Goal: Information Seeking & Learning: Learn about a topic

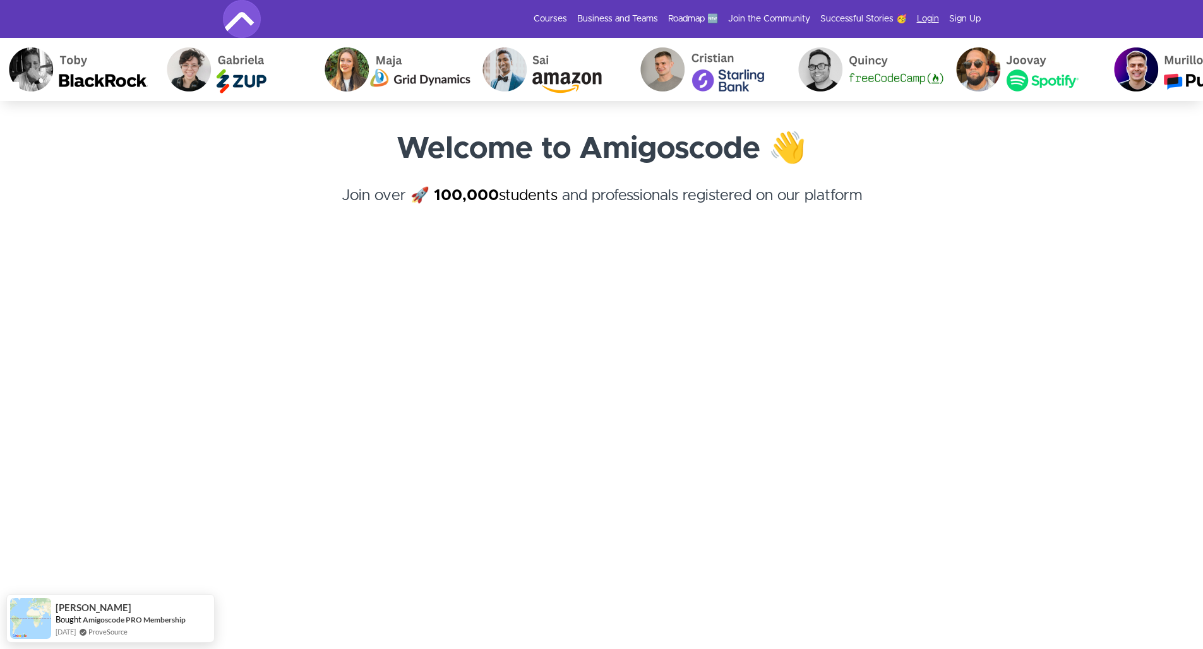
click at [826, 13] on link "Login" at bounding box center [928, 19] width 22 height 13
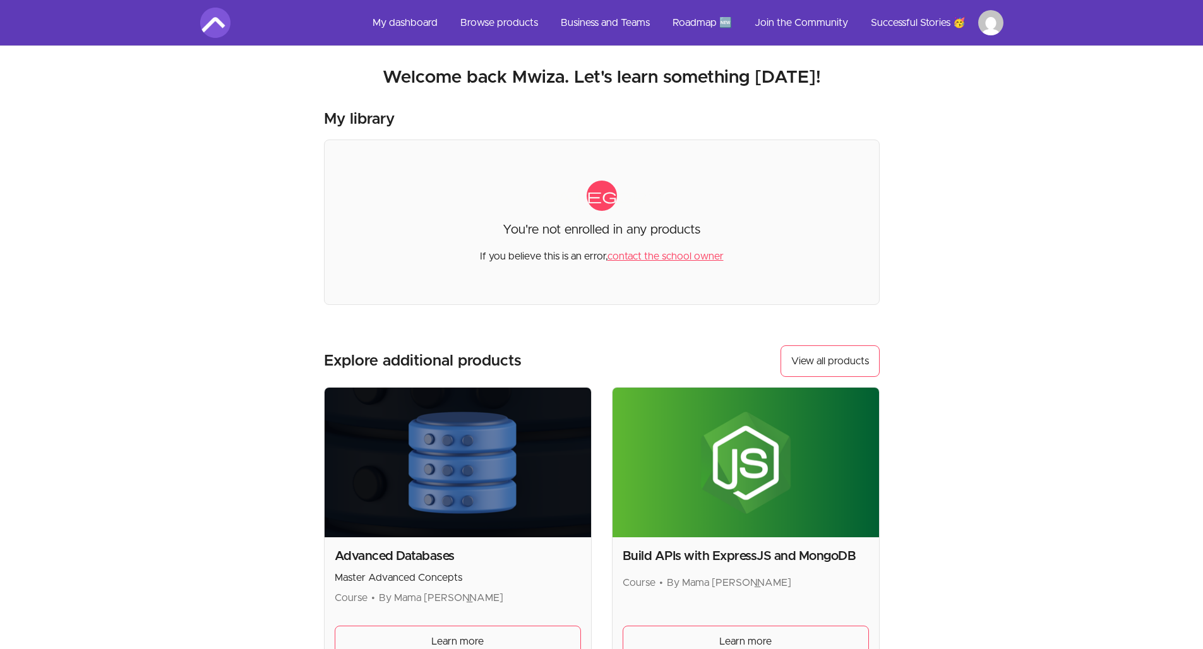
click at [416, 26] on link "My dashboard" at bounding box center [404, 23] width 85 height 30
click at [416, 25] on link "My dashboard" at bounding box center [404, 23] width 85 height 30
click at [998, 31] on html "Skip to main content Main menu Includes navigation links and user settings My d…" at bounding box center [601, 428] width 1203 height 856
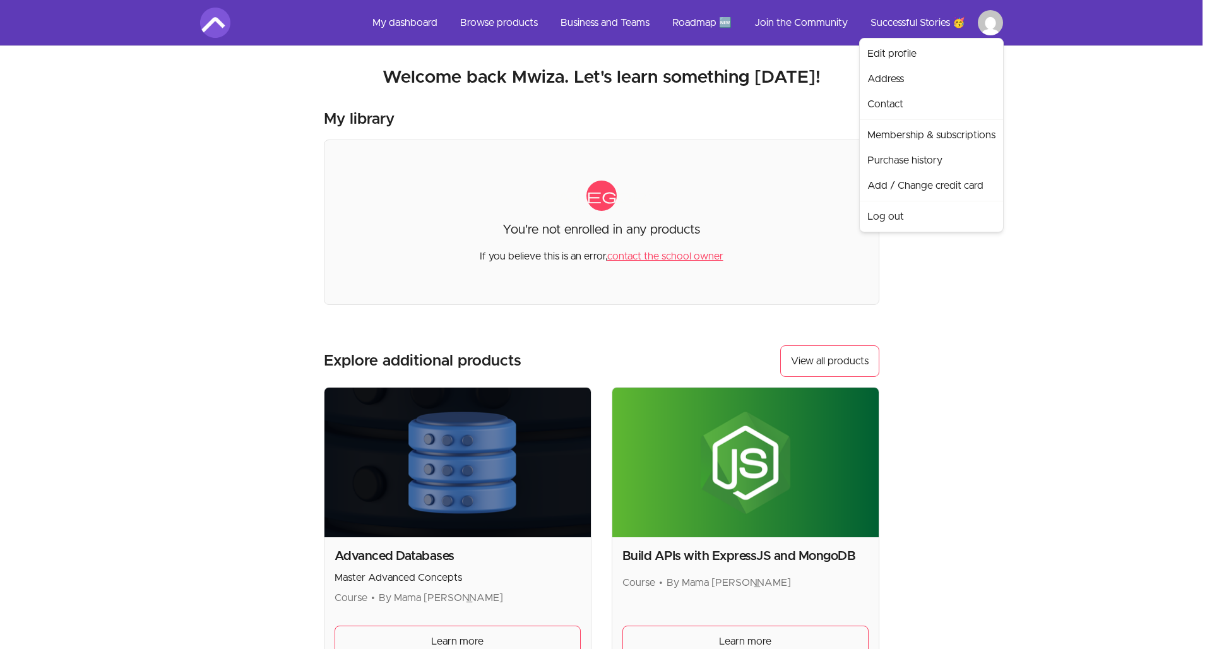
click at [421, 25] on html "Skip to main content Main menu Includes navigation links and user settings My d…" at bounding box center [606, 428] width 1212 height 856
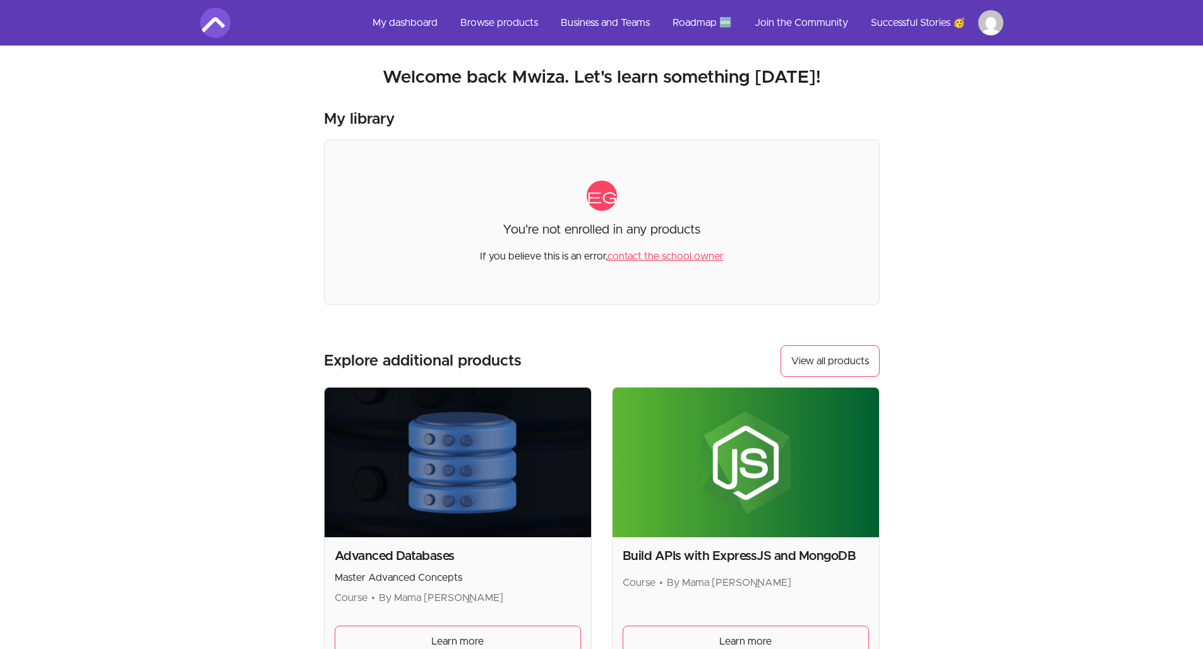
click at [421, 25] on link "My dashboard" at bounding box center [404, 23] width 85 height 30
click at [421, 24] on link "My dashboard" at bounding box center [404, 23] width 85 height 30
click at [424, 14] on link "My dashboard" at bounding box center [404, 23] width 85 height 30
click at [501, 18] on link "Browse products" at bounding box center [499, 23] width 98 height 30
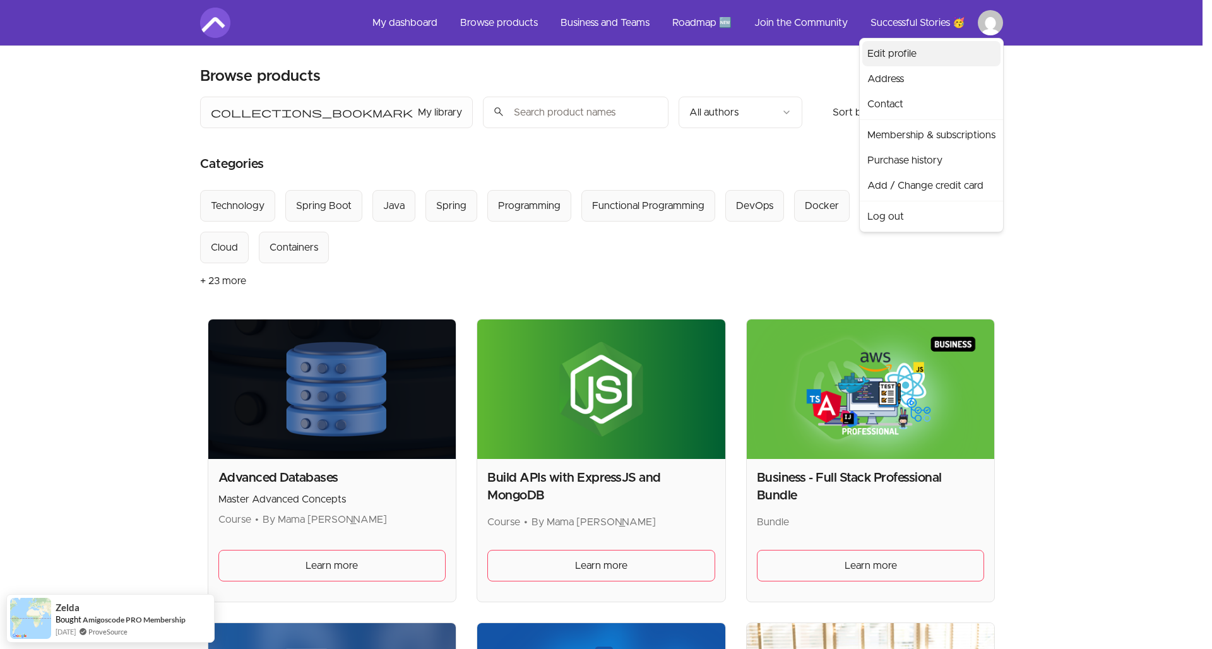
click at [895, 62] on link "Edit profile" at bounding box center [932, 53] width 138 height 25
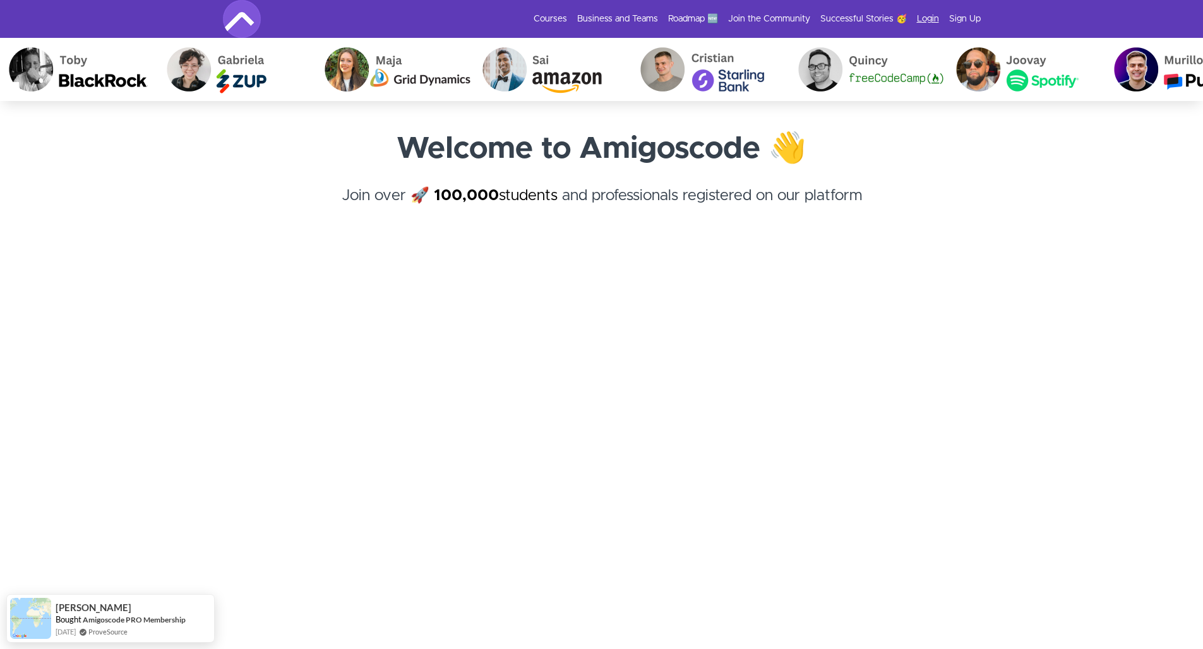
click at [925, 20] on link "Login" at bounding box center [928, 19] width 22 height 13
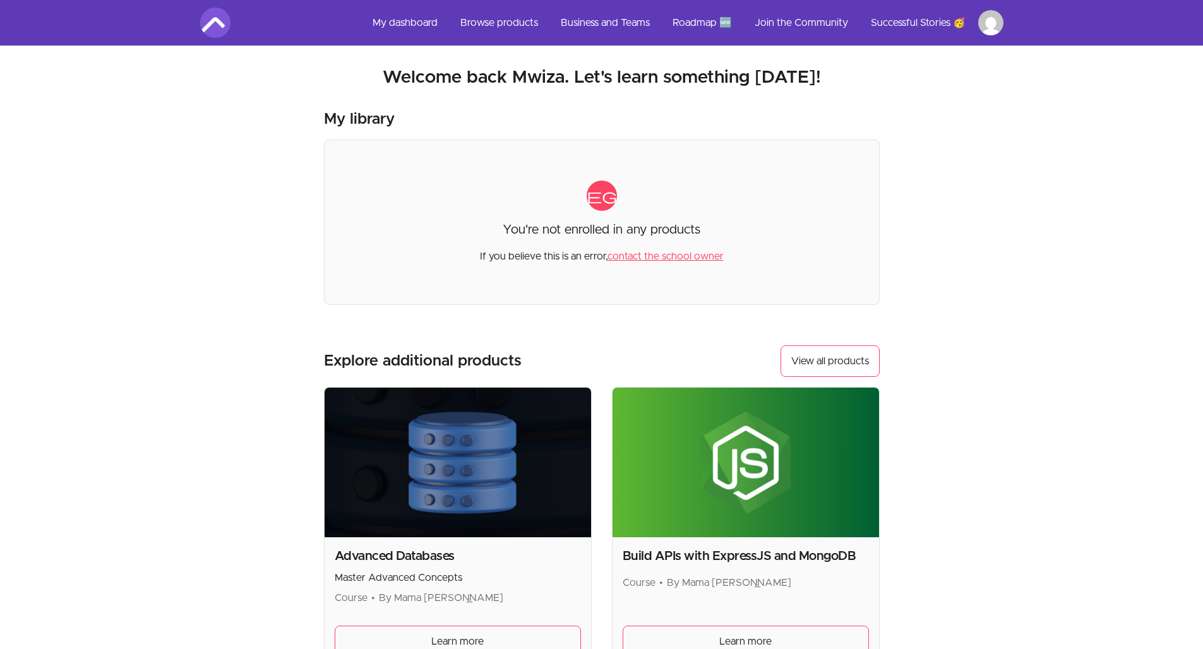
click at [655, 260] on link "contact the school owner" at bounding box center [665, 256] width 116 height 10
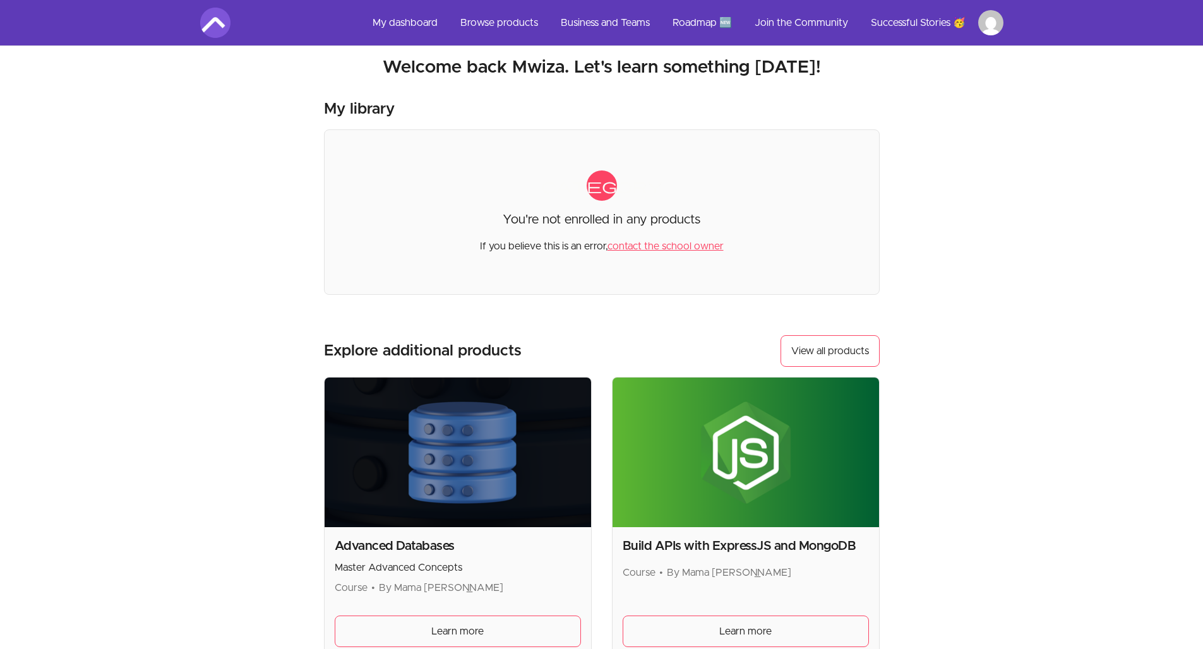
click at [418, 19] on link "My dashboard" at bounding box center [404, 23] width 85 height 30
click at [418, 18] on link "My dashboard" at bounding box center [404, 23] width 85 height 30
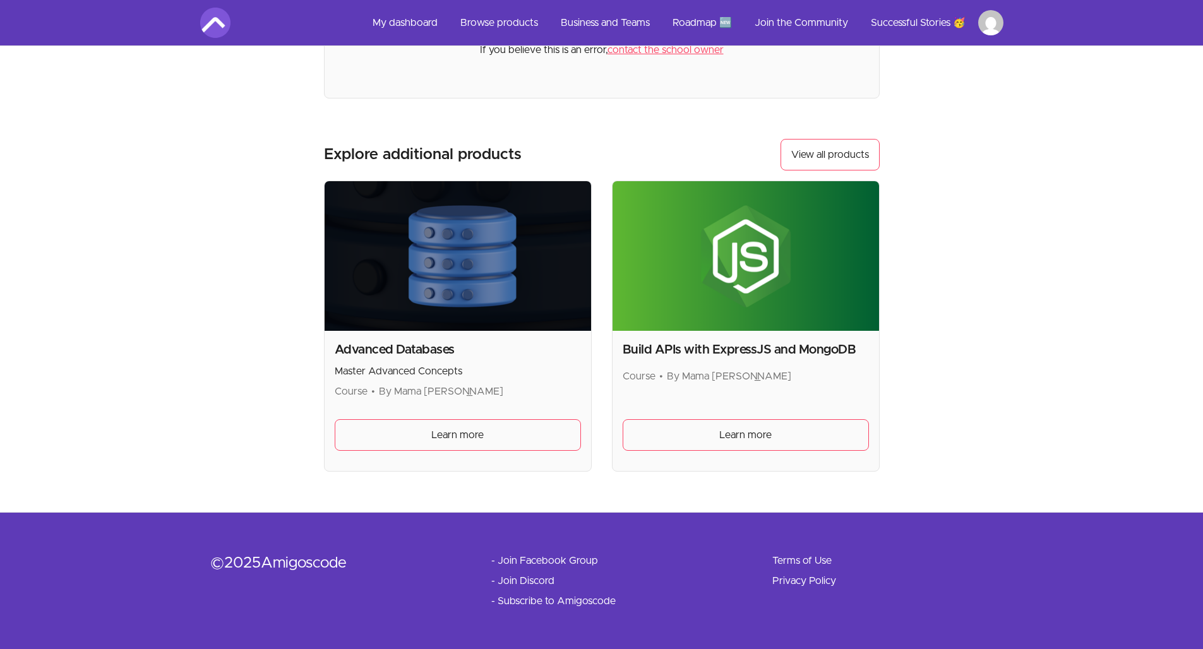
click at [452, 458] on div "Advanced Databases Master Advanced Concepts Course • By Mama Samba Braima Nelso…" at bounding box center [458, 401] width 266 height 140
click at [450, 428] on span "Learn more" at bounding box center [457, 435] width 52 height 15
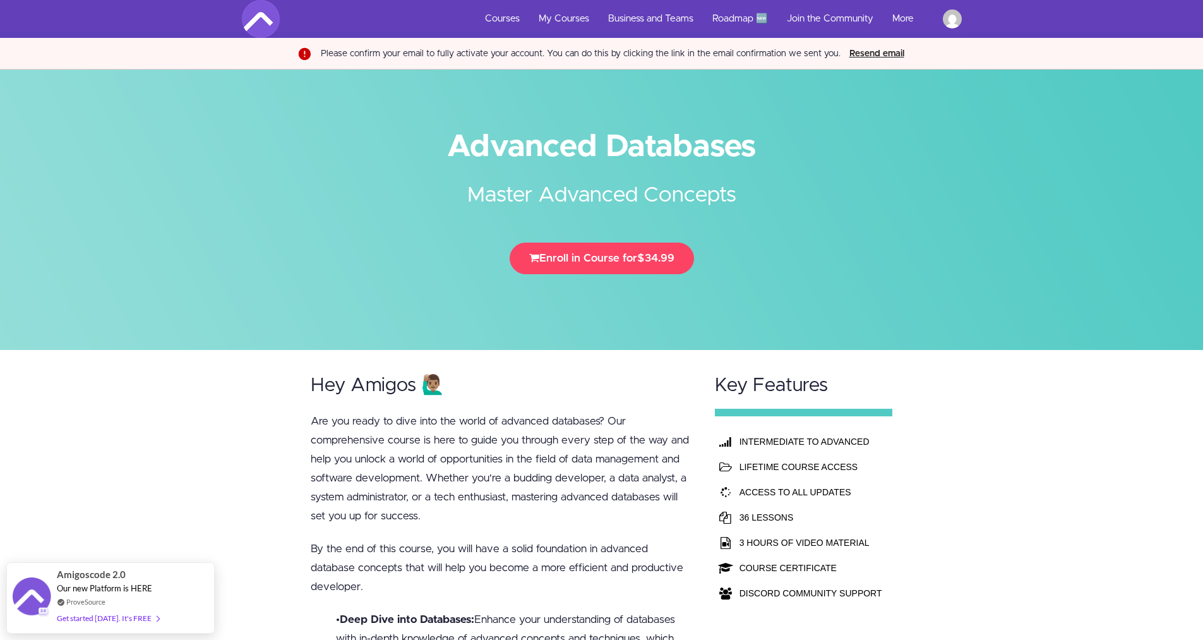
click at [881, 48] on button "Resend email" at bounding box center [877, 54] width 63 height 14
click at [956, 33] on link "[PERSON_NAME]" at bounding box center [952, 19] width 38 height 38
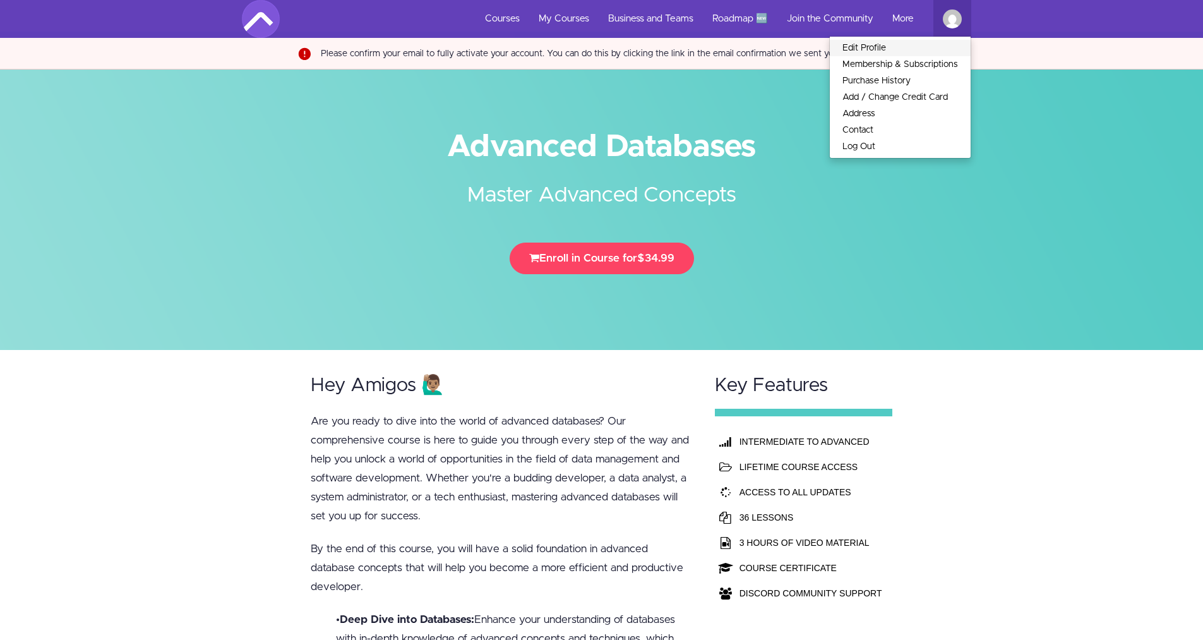
click at [922, 49] on link "Edit Profile" at bounding box center [900, 48] width 141 height 16
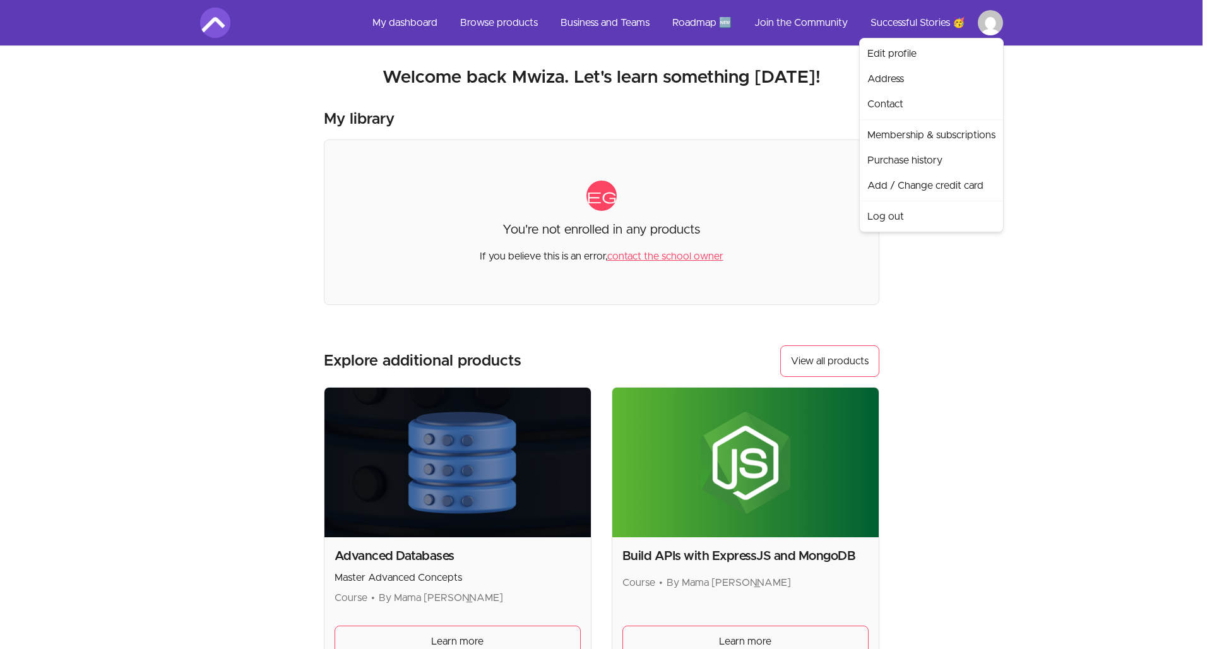
click at [990, 23] on html "Skip to main content Main menu Includes navigation links and user settings My d…" at bounding box center [606, 428] width 1212 height 856
click at [889, 54] on link "Edit profile" at bounding box center [932, 53] width 138 height 25
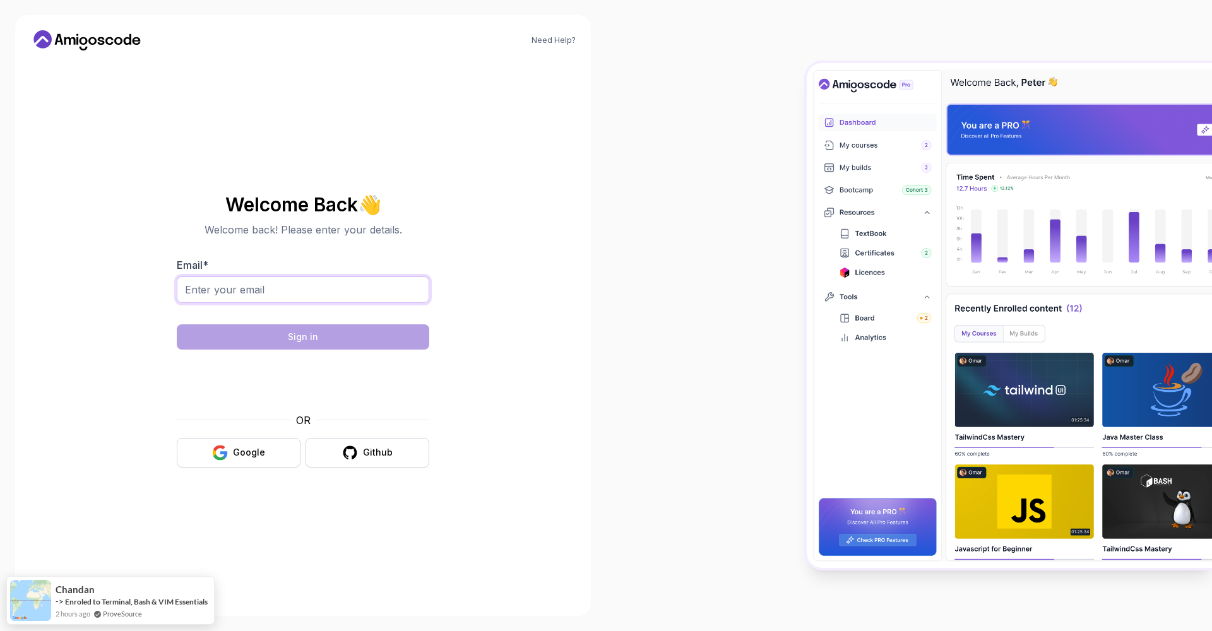
click at [381, 286] on input "Email *" at bounding box center [303, 290] width 253 height 27
click at [381, 290] on input "Email *" at bounding box center [303, 290] width 253 height 27
type input "[EMAIL_ADDRESS][DOMAIN_NAME]"
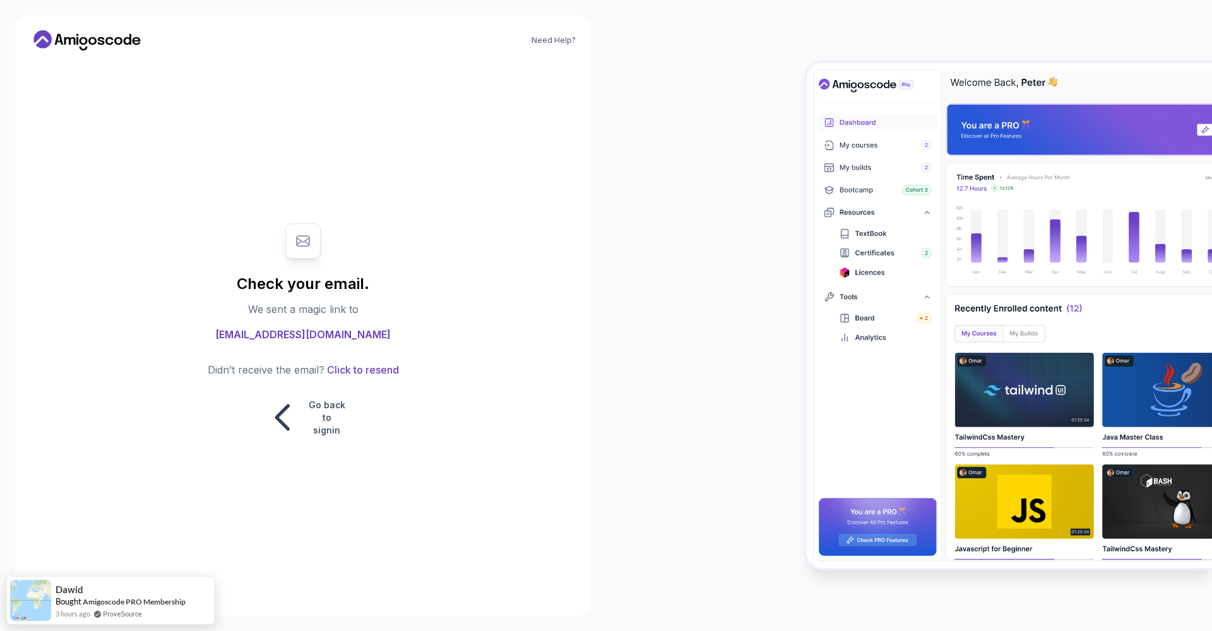
click at [791, 217] on body "Need Help? Check your email. We sent a magic link to [EMAIL_ADDRESS][DOMAIN_NAM…" at bounding box center [606, 315] width 1212 height 631
click at [350, 378] on button "Click to resend" at bounding box center [362, 369] width 75 height 15
click at [308, 419] on p "Go back to signin" at bounding box center [327, 418] width 38 height 38
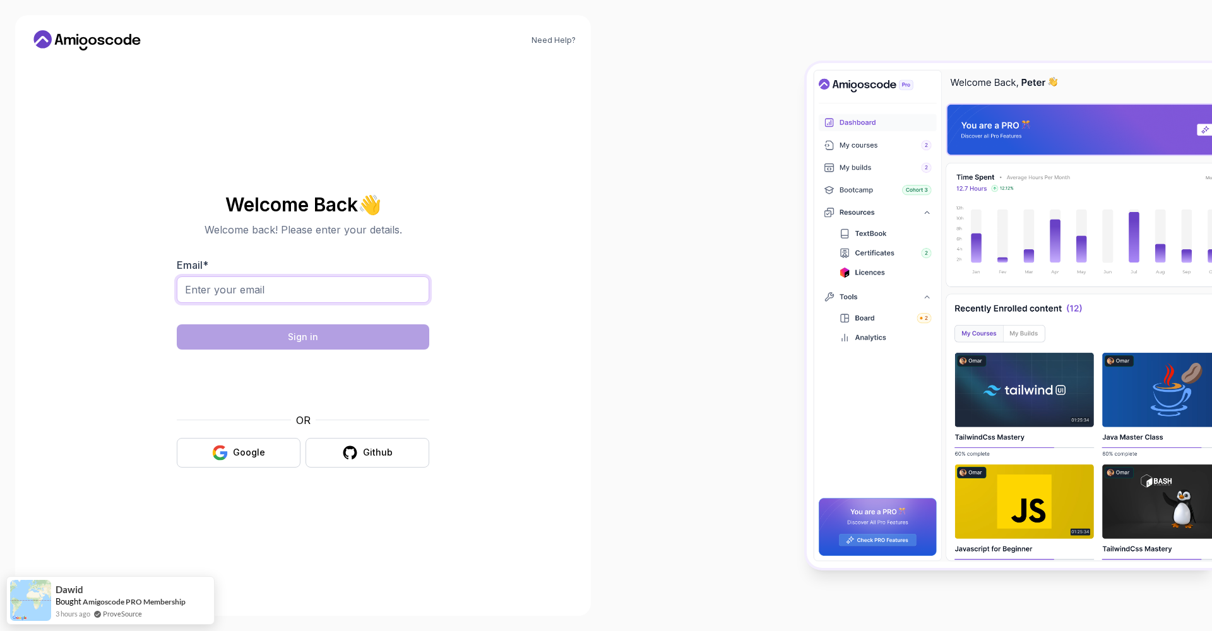
click at [372, 278] on input "Email *" at bounding box center [303, 290] width 253 height 27
click at [359, 287] on input "Email *" at bounding box center [303, 290] width 253 height 27
click at [360, 287] on input "Email *" at bounding box center [303, 290] width 253 height 27
click at [325, 301] on input "Email *" at bounding box center [303, 290] width 253 height 27
click at [329, 294] on input "Email *" at bounding box center [303, 290] width 253 height 27
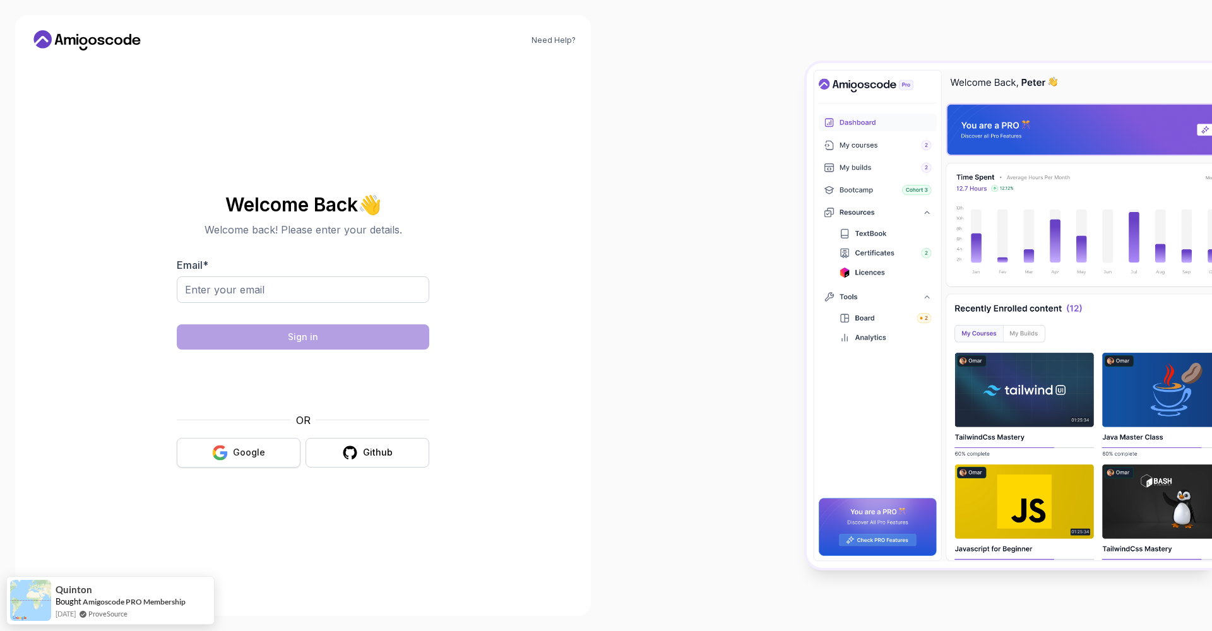
click at [270, 450] on button "Google" at bounding box center [239, 453] width 124 height 30
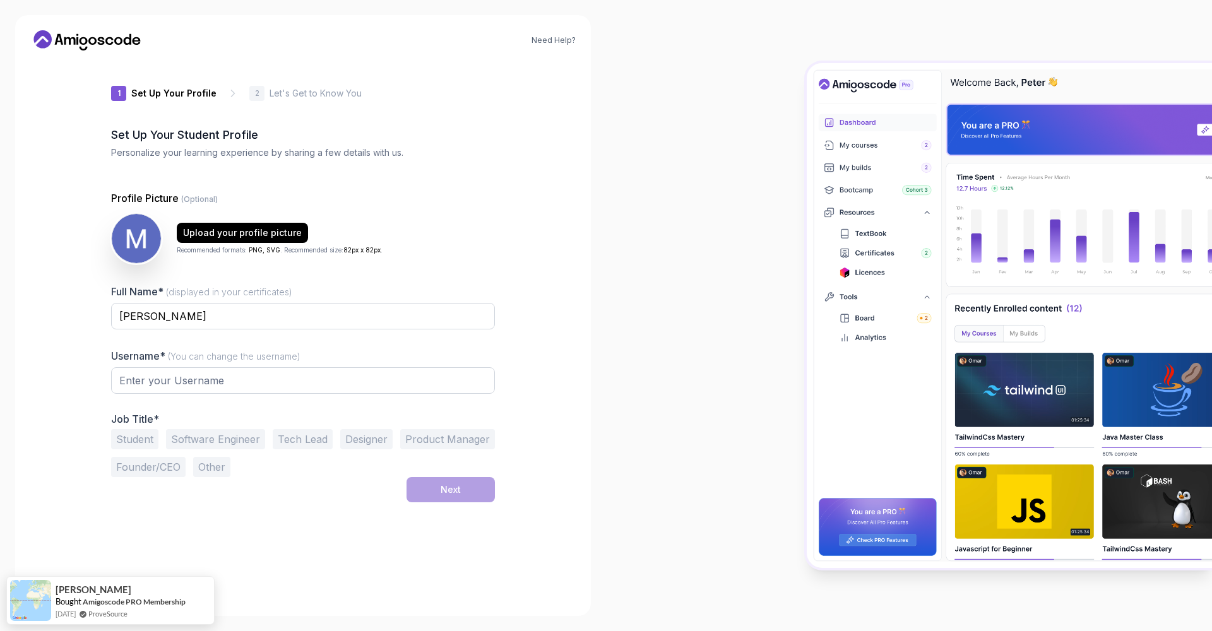
type input "calmbadgerfd671"
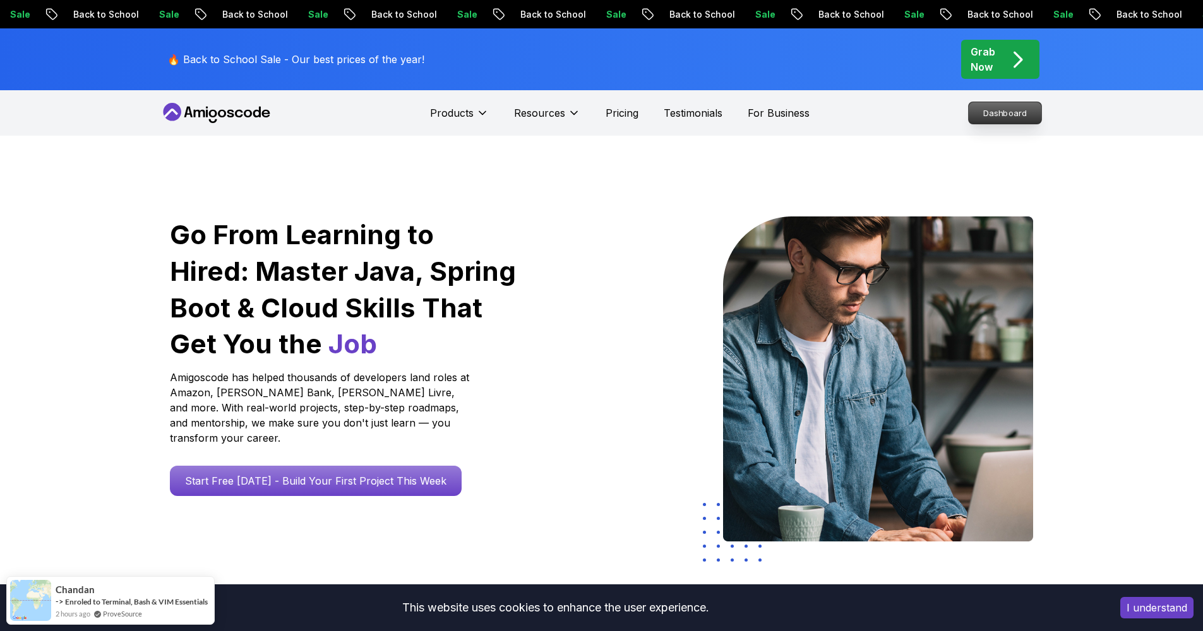
click at [1012, 117] on p "Dashboard" at bounding box center [1005, 112] width 73 height 21
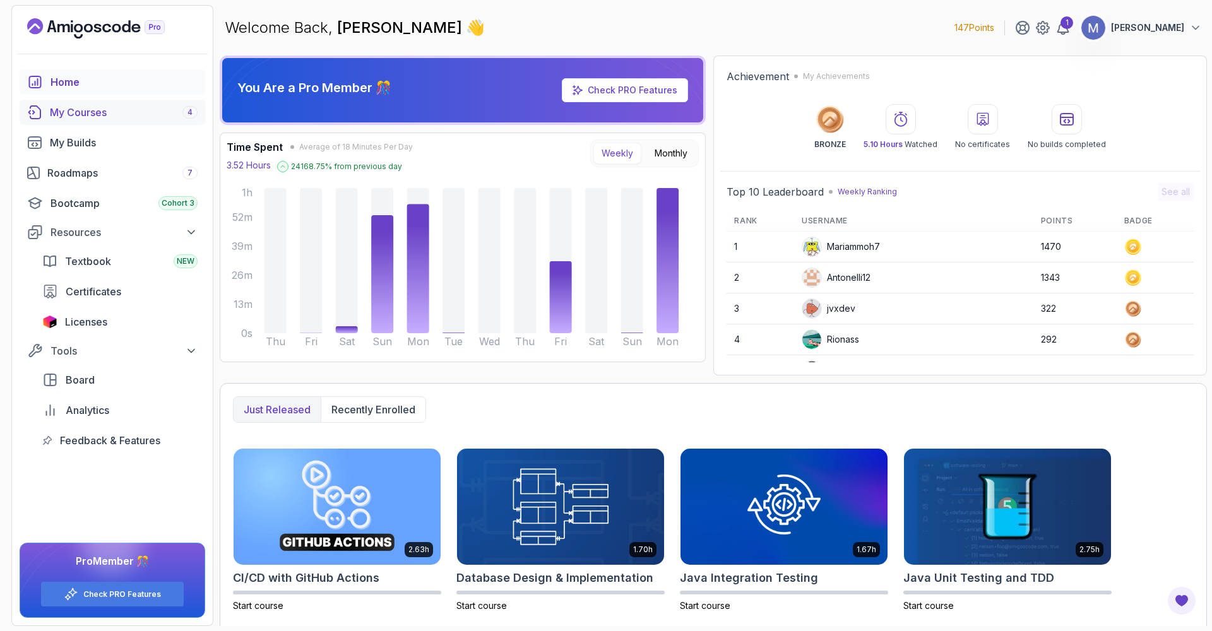
click at [133, 107] on div "My Courses 4" at bounding box center [124, 112] width 148 height 15
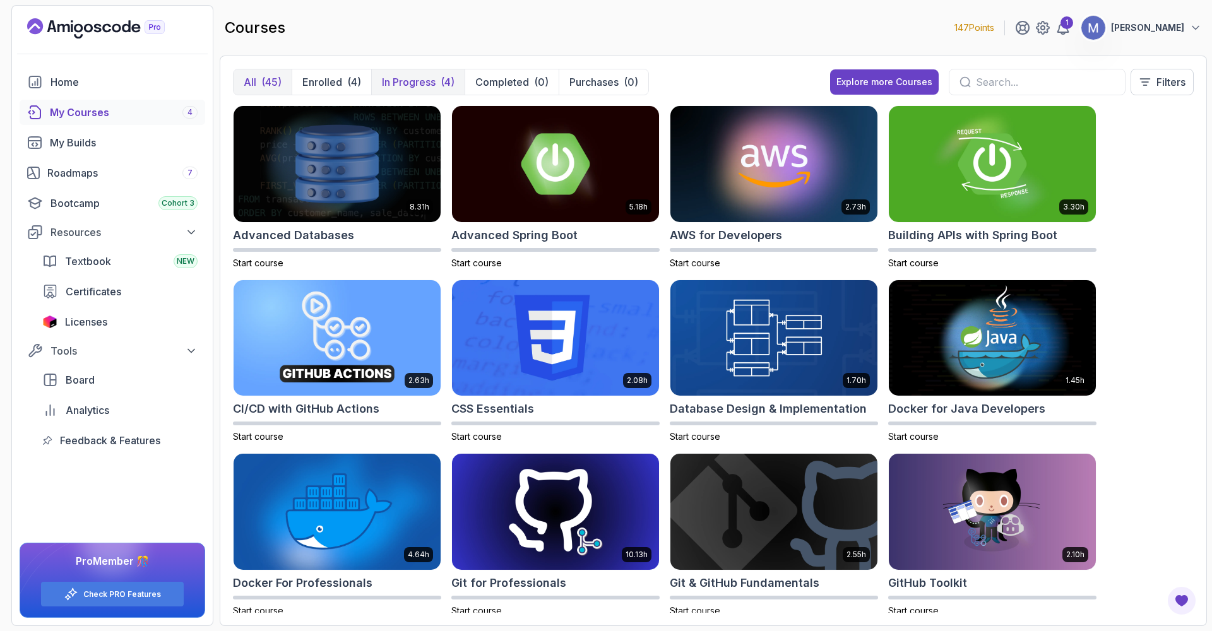
click at [443, 78] on div "(4)" at bounding box center [448, 82] width 14 height 15
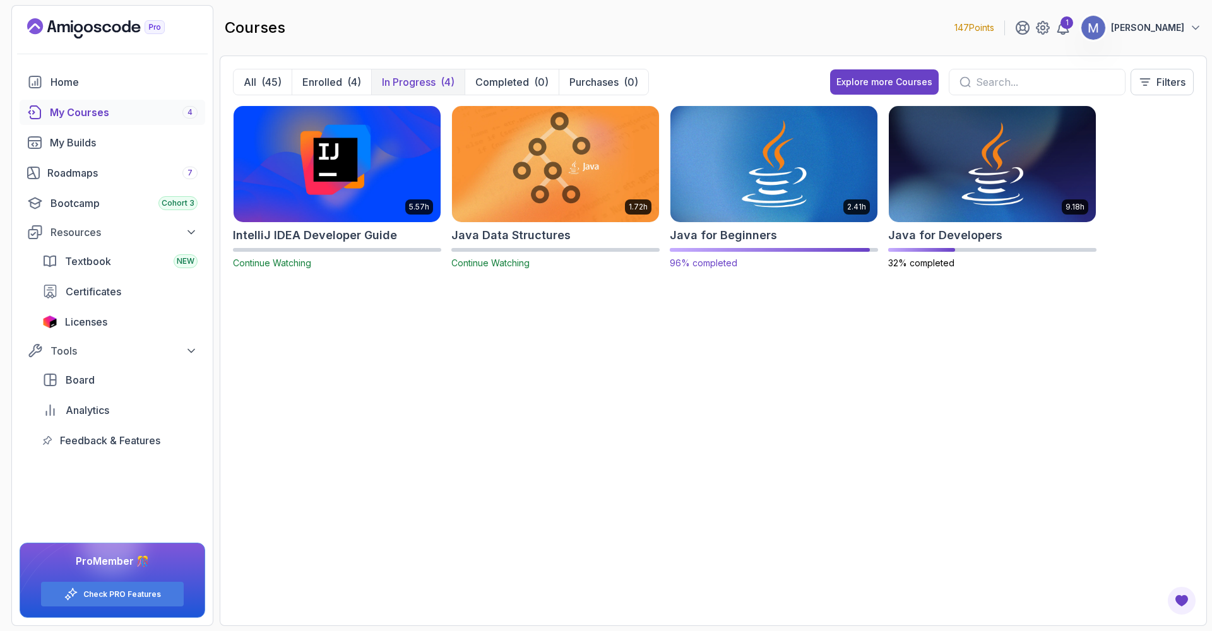
click at [727, 158] on img at bounding box center [774, 164] width 217 height 122
click at [941, 167] on img at bounding box center [992, 164] width 217 height 122
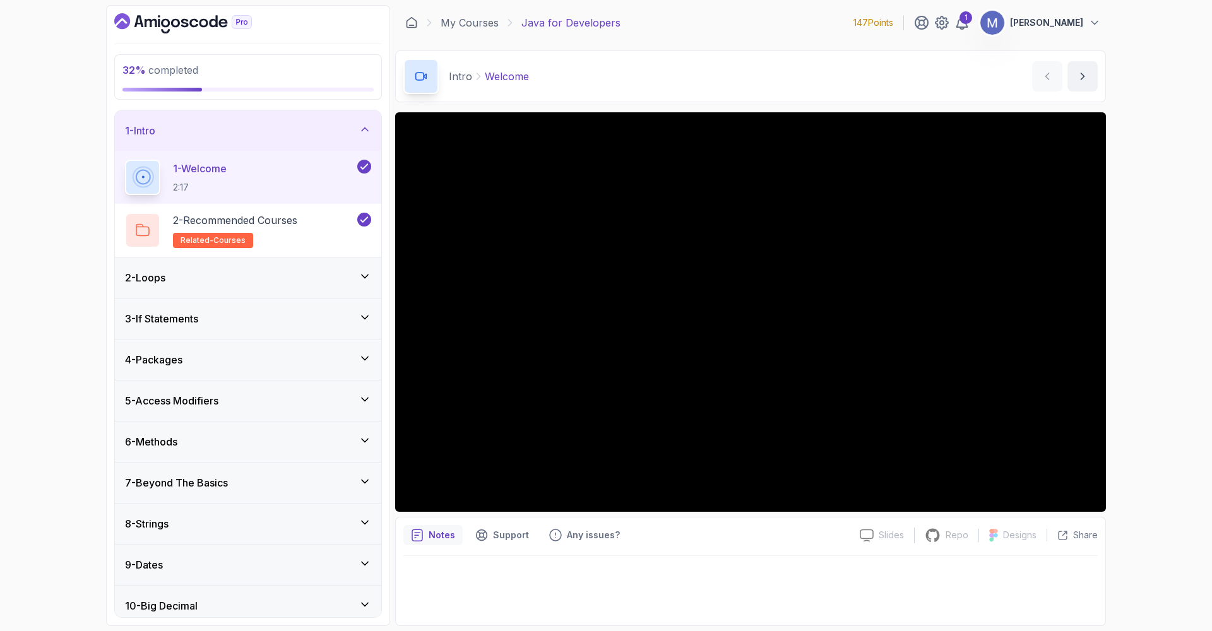
click at [362, 134] on icon at bounding box center [365, 129] width 13 height 13
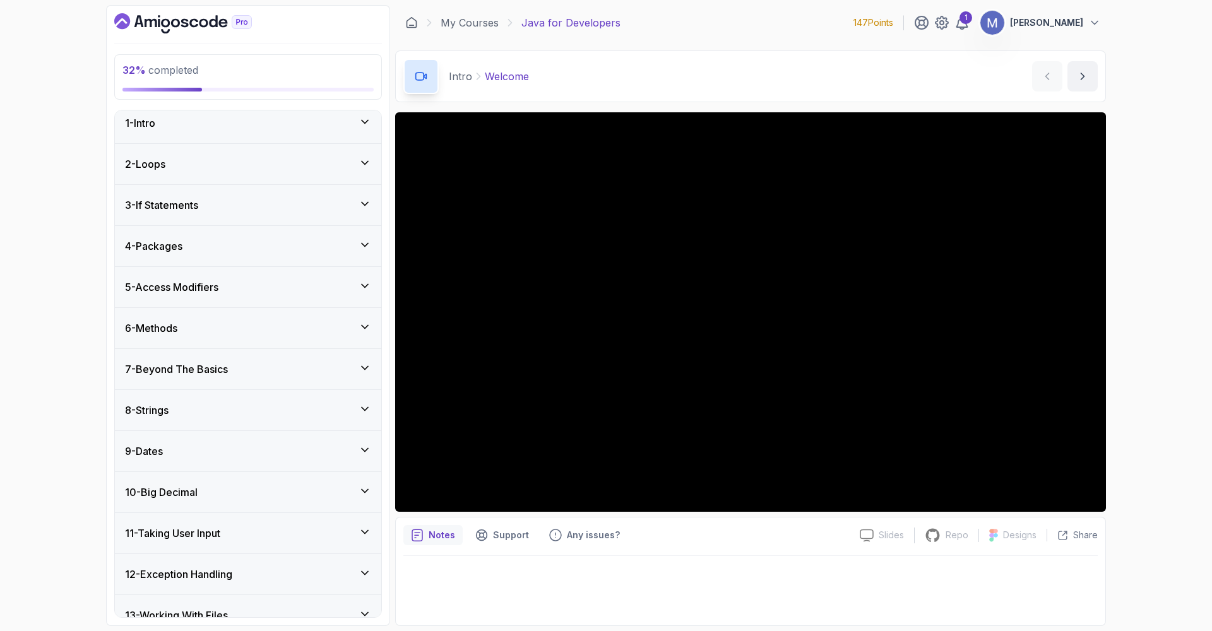
scroll to position [11, 0]
click at [256, 370] on div "7 - Beyond The Basics" at bounding box center [248, 366] width 246 height 15
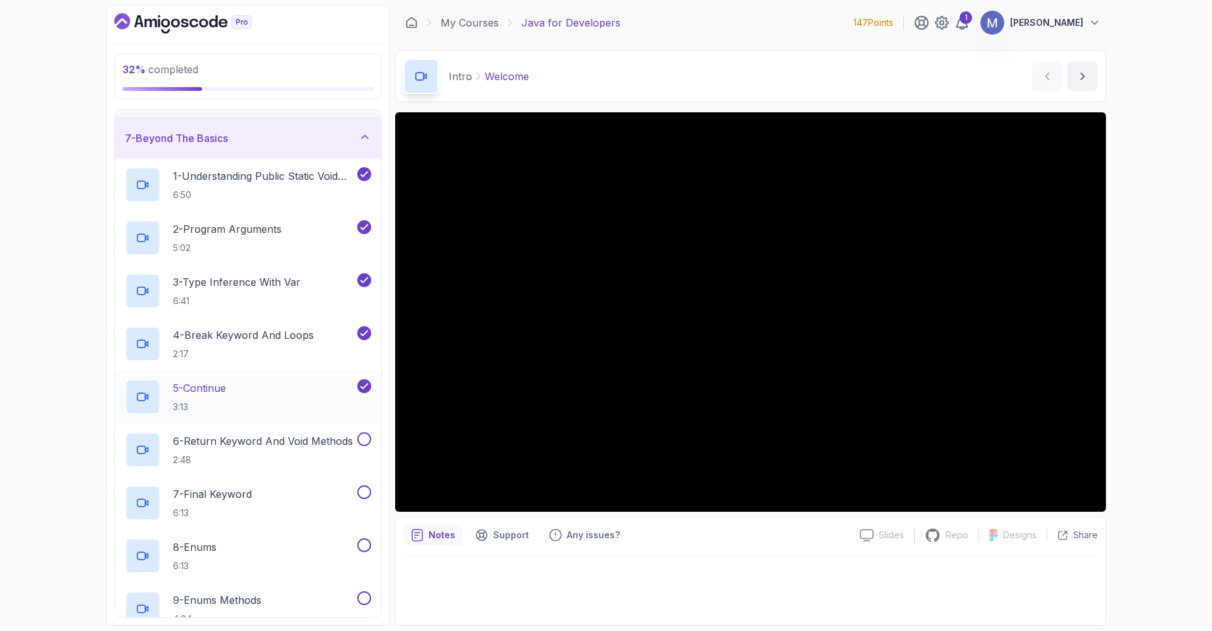
scroll to position [282, 0]
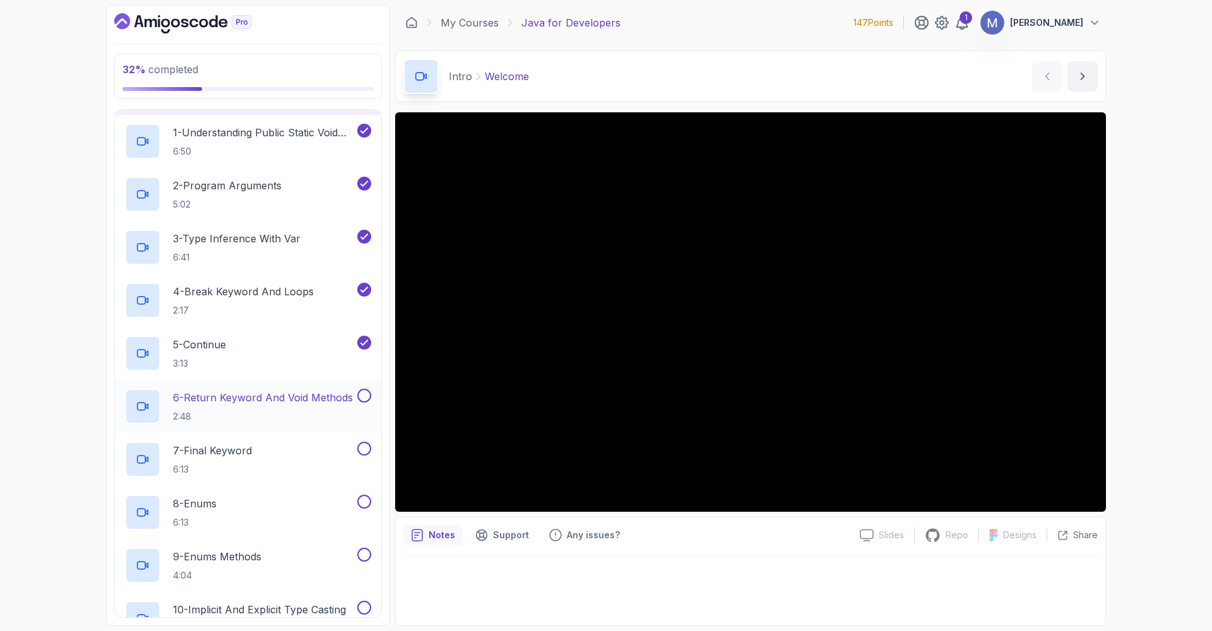
click at [299, 401] on p "6 - Return Keyword And Void Methods" at bounding box center [263, 397] width 180 height 15
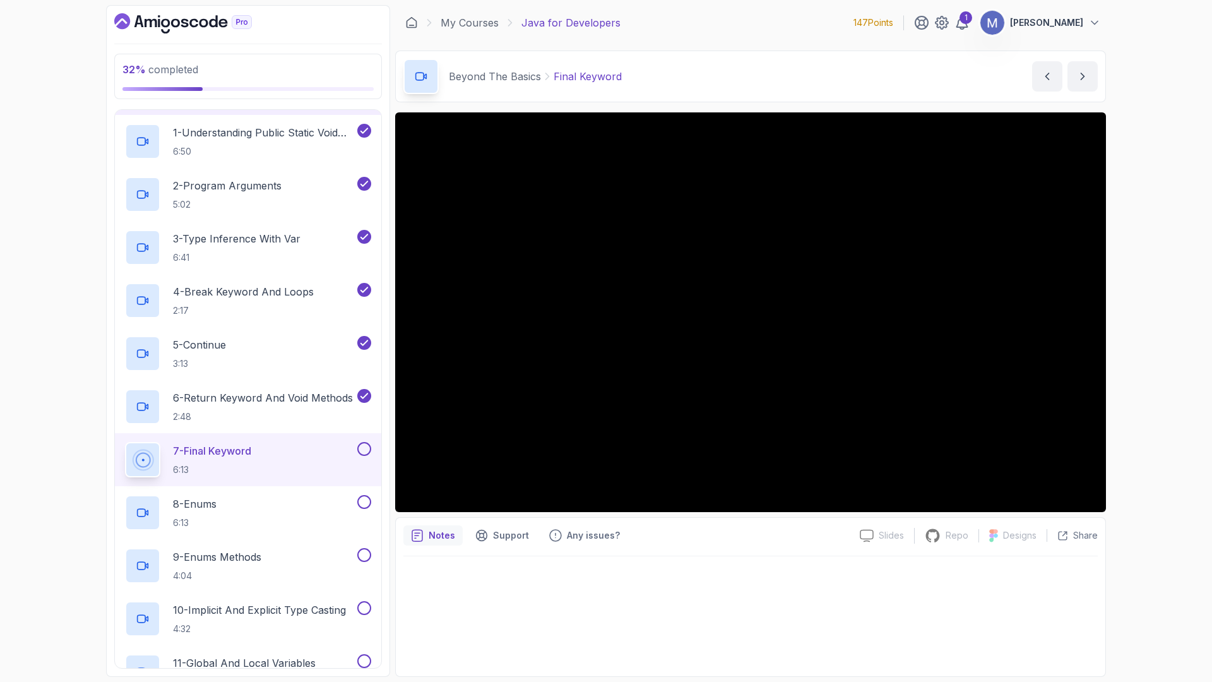
click at [582, 602] on div at bounding box center [751, 612] width 695 height 112
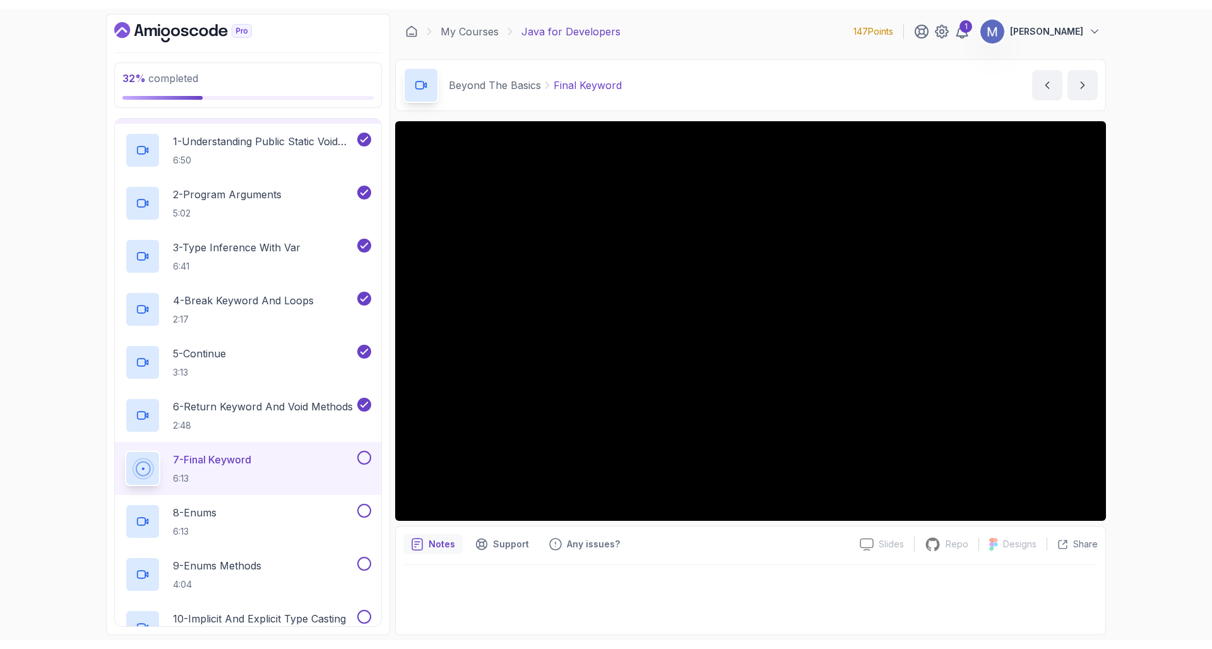
scroll to position [531, 0]
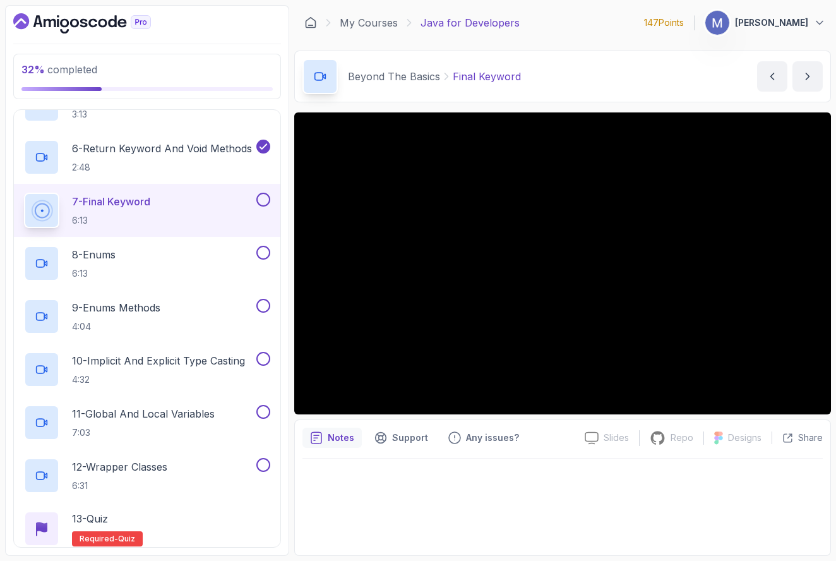
drag, startPoint x: 20, startPoint y: 16, endPoint x: 37, endPoint y: 4, distance: 21.7
click at [21, 16] on icon "Dashboard" at bounding box center [21, 21] width 16 height 16
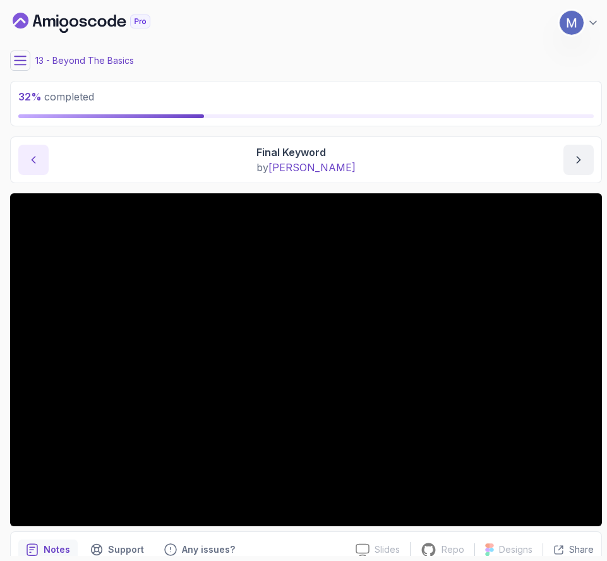
click at [26, 158] on button "previous content" at bounding box center [33, 160] width 30 height 30
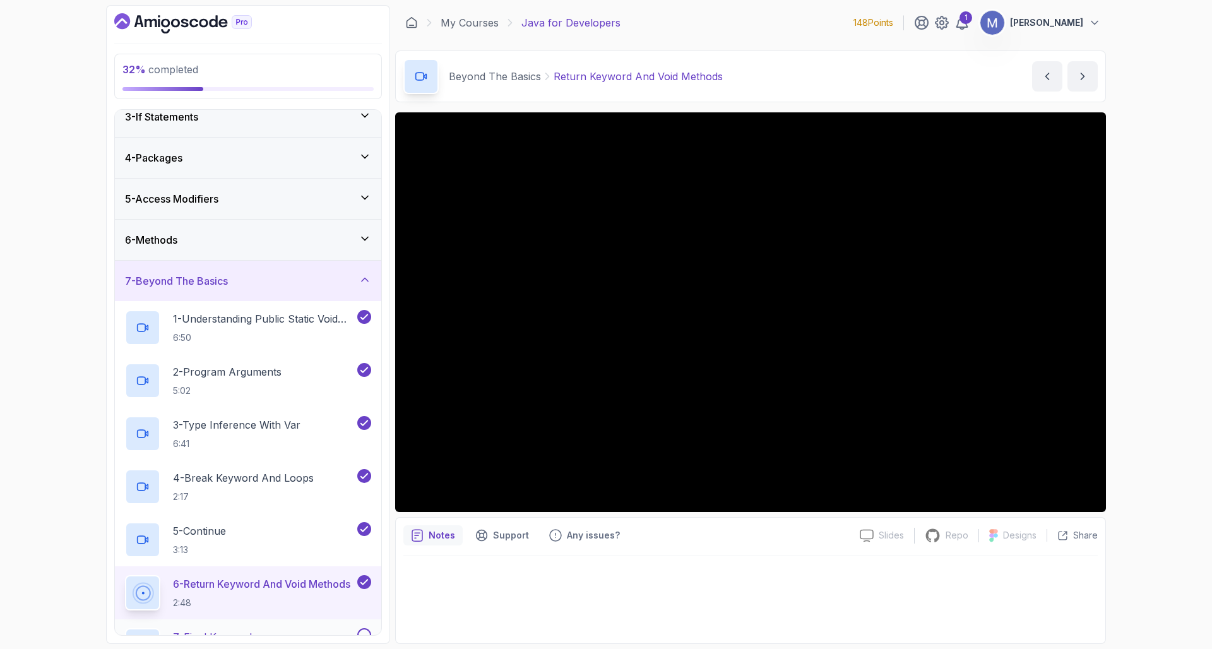
scroll to position [232, 0]
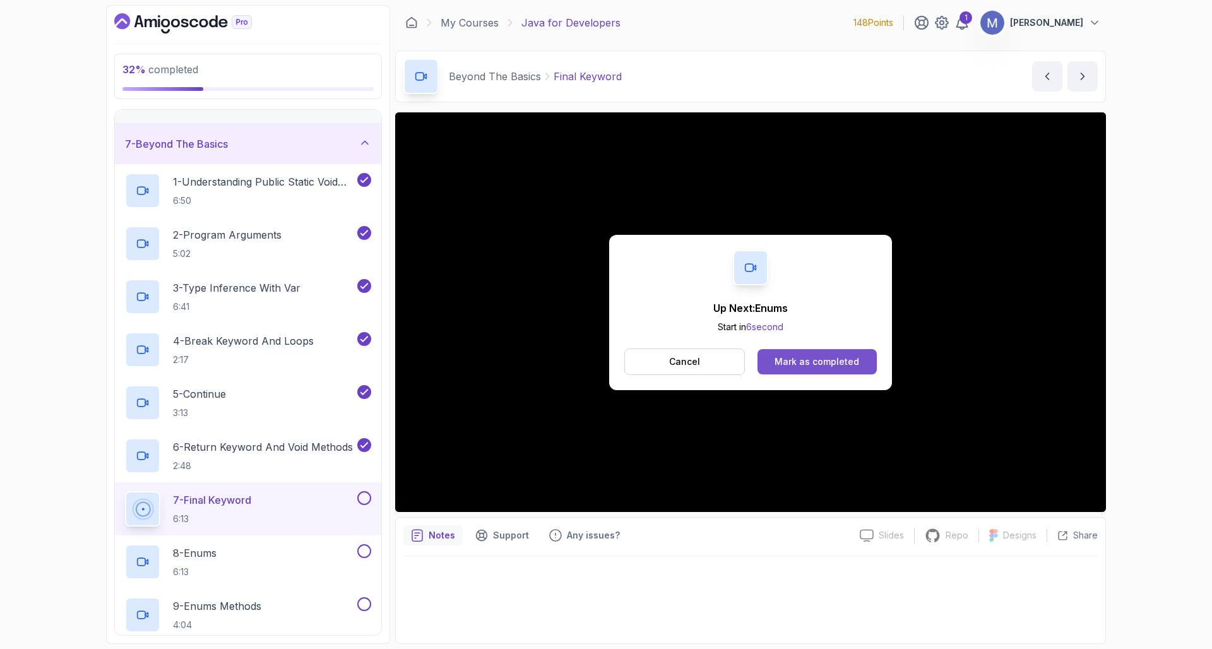
click at [827, 360] on div "Mark as completed" at bounding box center [817, 362] width 85 height 13
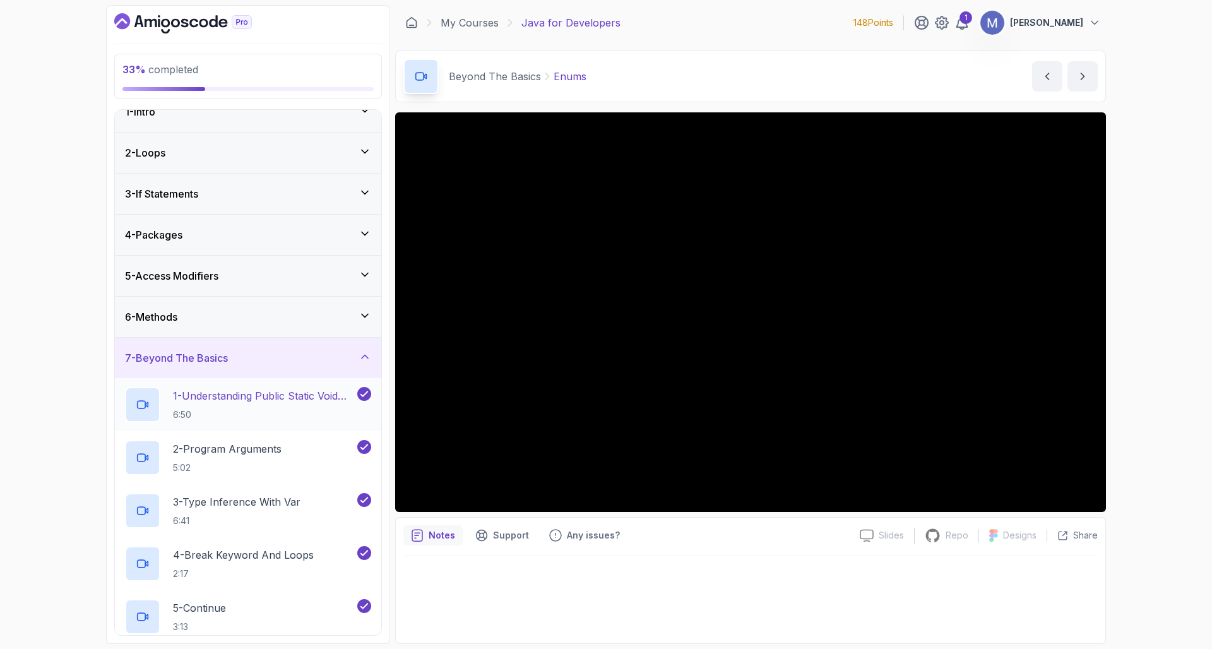
scroll to position [123, 0]
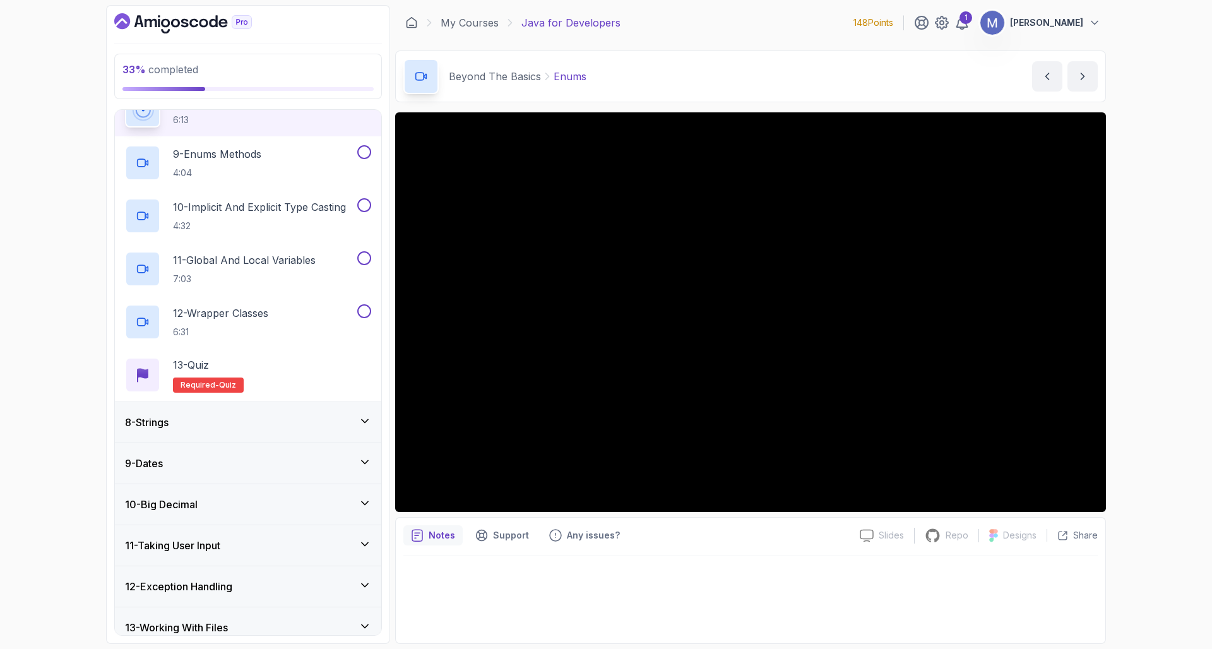
click at [292, 414] on div "8 - Strings" at bounding box center [248, 422] width 266 height 40
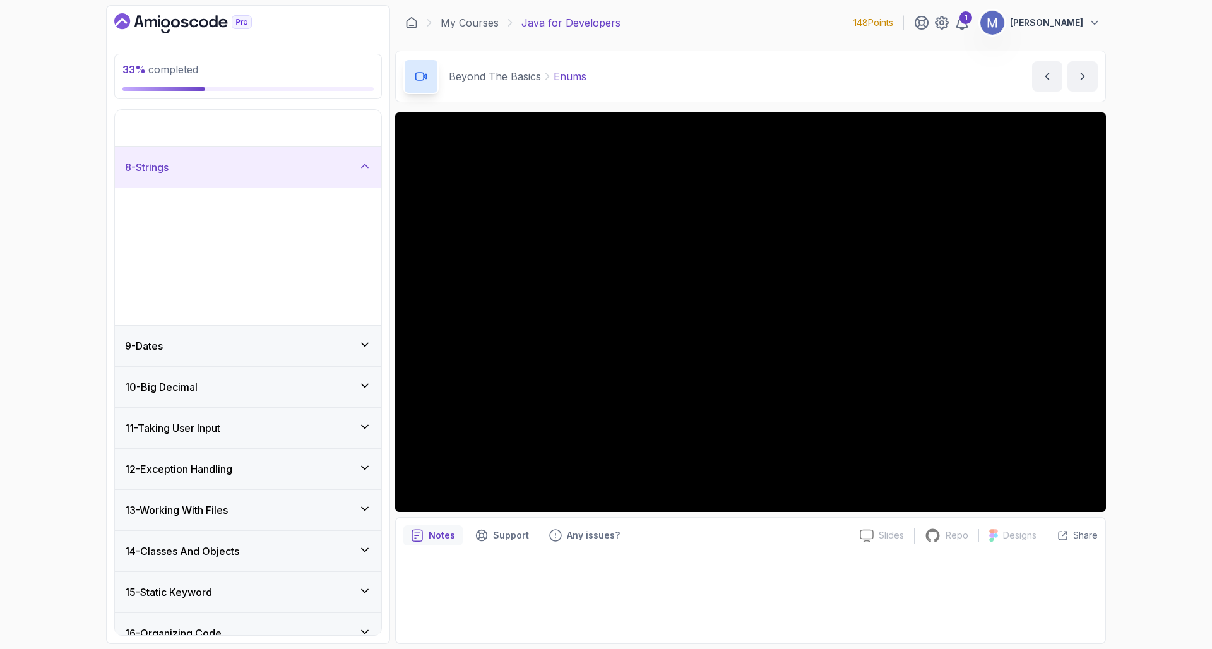
scroll to position [254, 0]
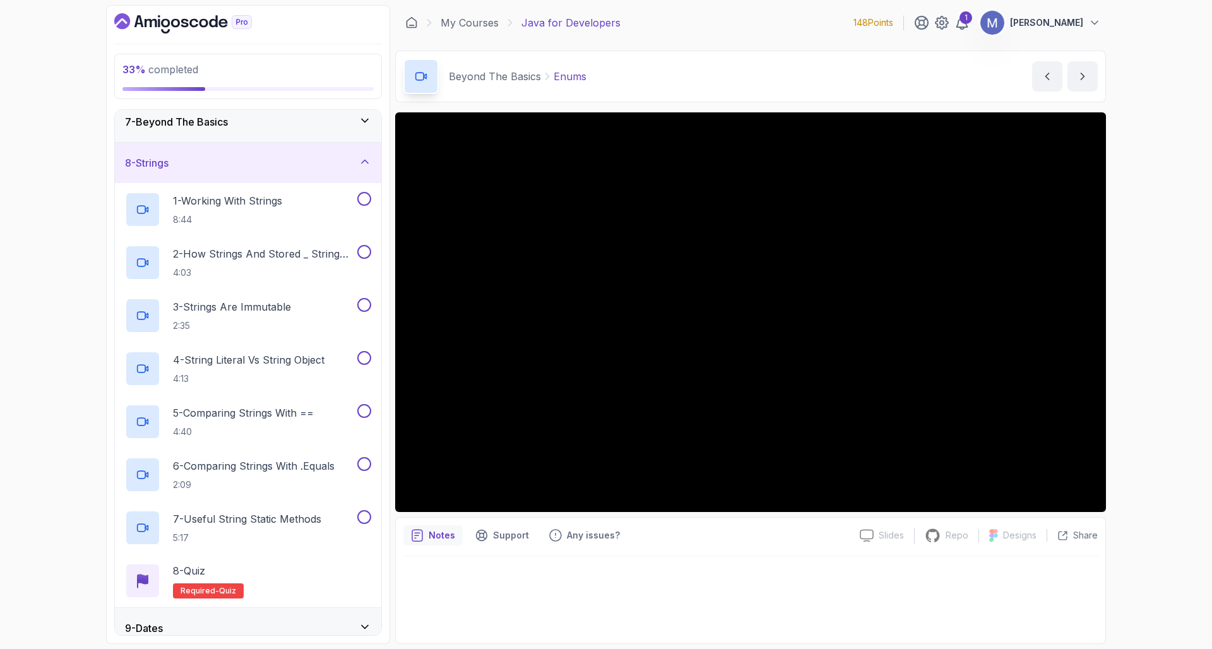
click at [273, 170] on div "8 - Strings" at bounding box center [248, 162] width 246 height 15
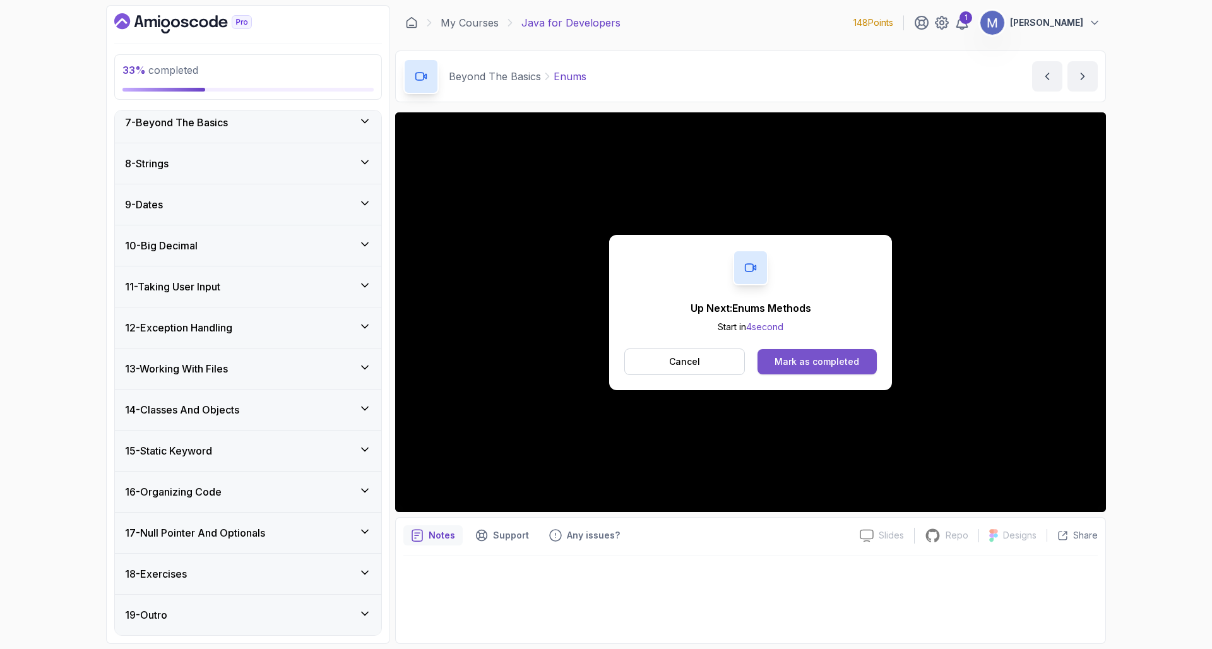
click at [851, 360] on div "Mark as completed" at bounding box center [817, 362] width 85 height 13
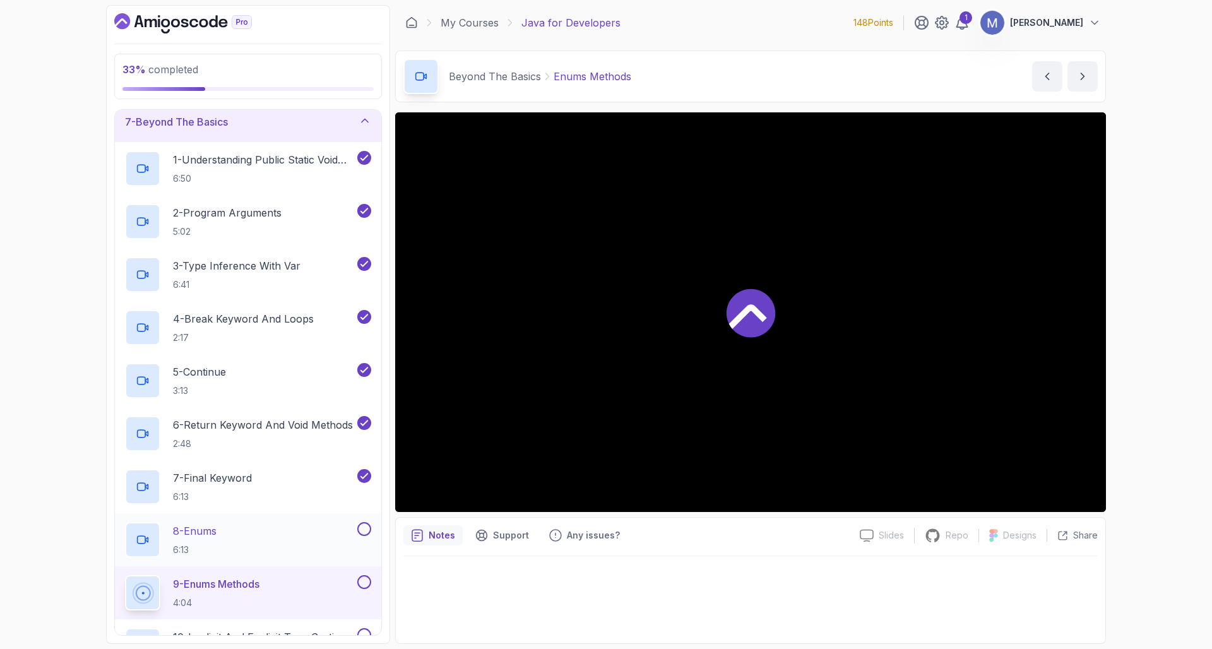
click at [314, 547] on div "8 - Enums 6:13" at bounding box center [240, 539] width 230 height 35
click at [818, 290] on div at bounding box center [750, 312] width 711 height 400
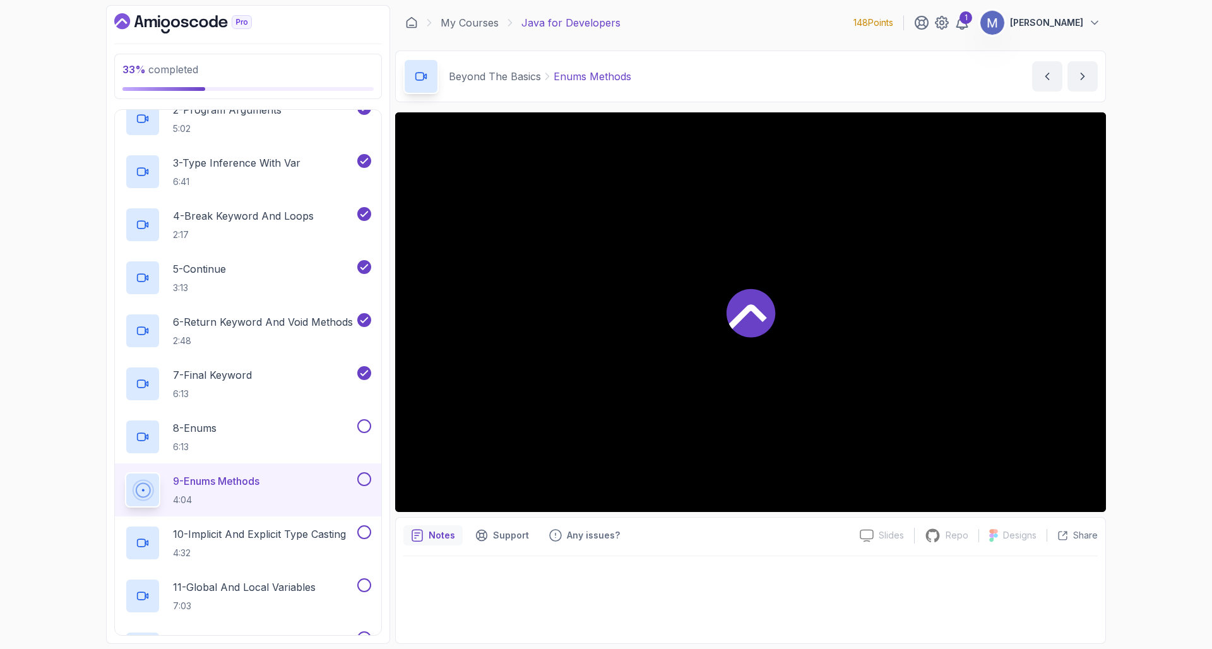
scroll to position [611, 0]
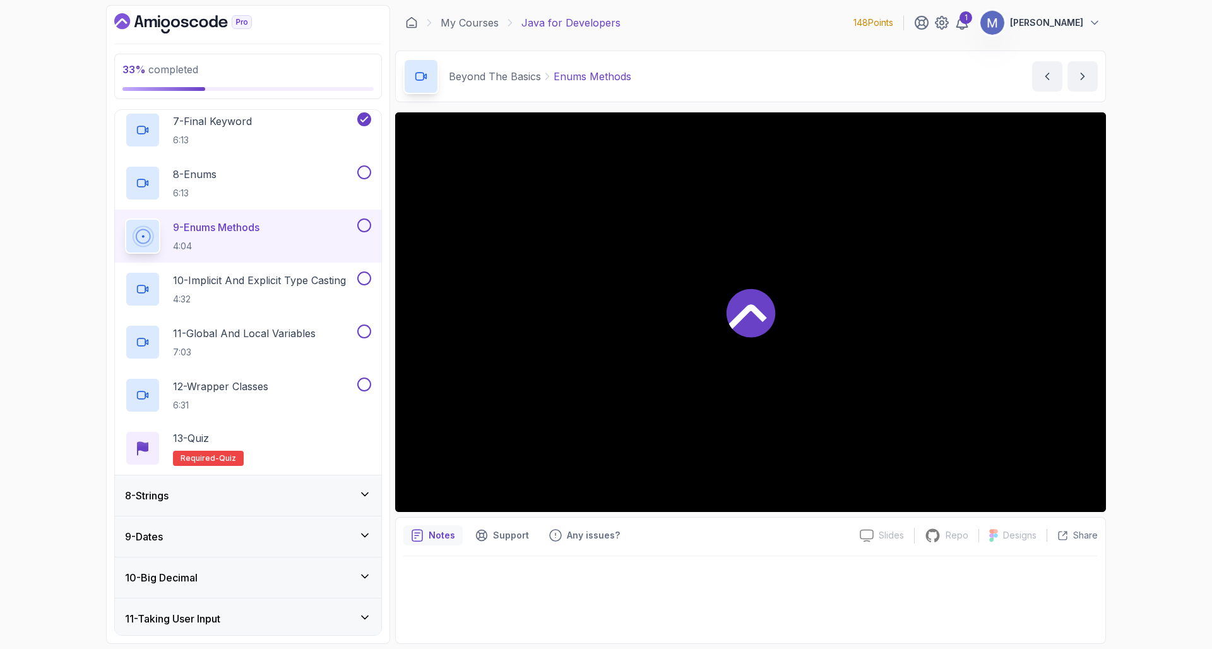
click at [158, 222] on div at bounding box center [143, 237] width 30 height 30
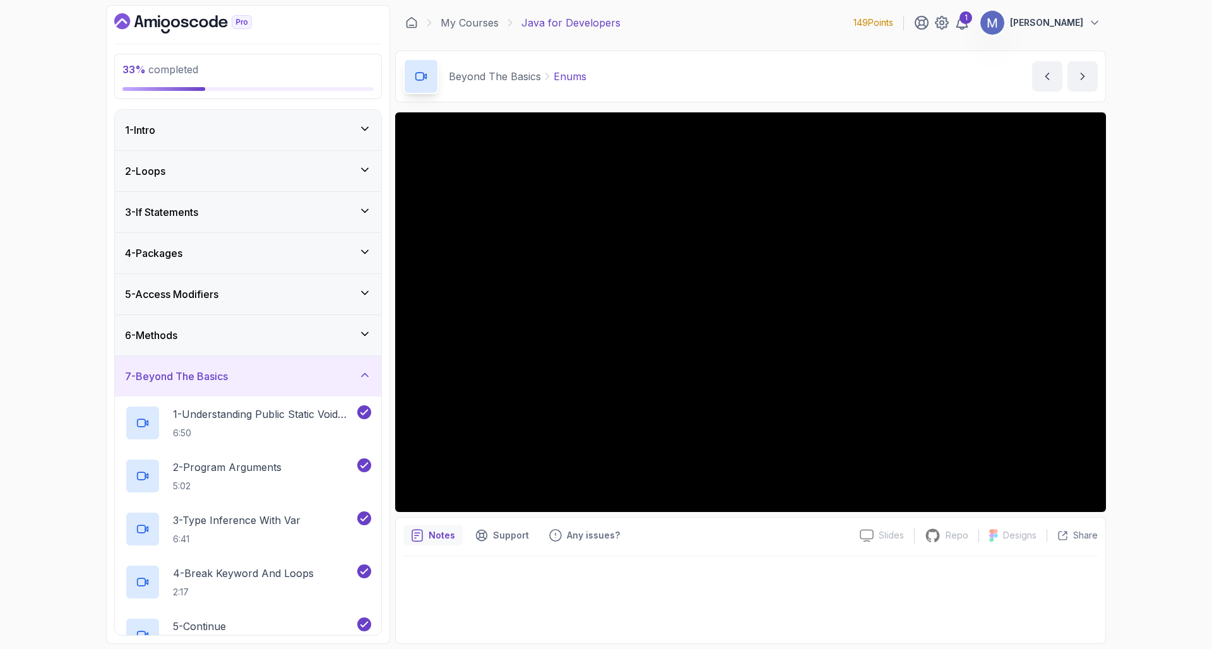
scroll to position [339, 0]
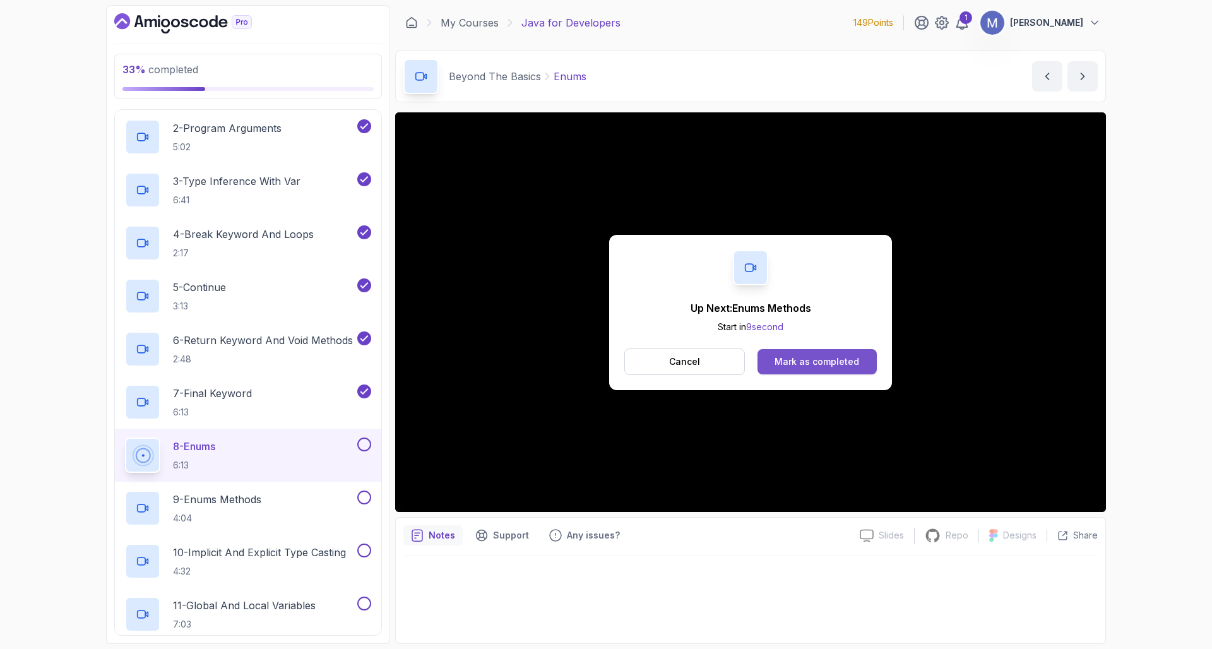
click at [840, 364] on div "Mark as completed" at bounding box center [817, 362] width 85 height 13
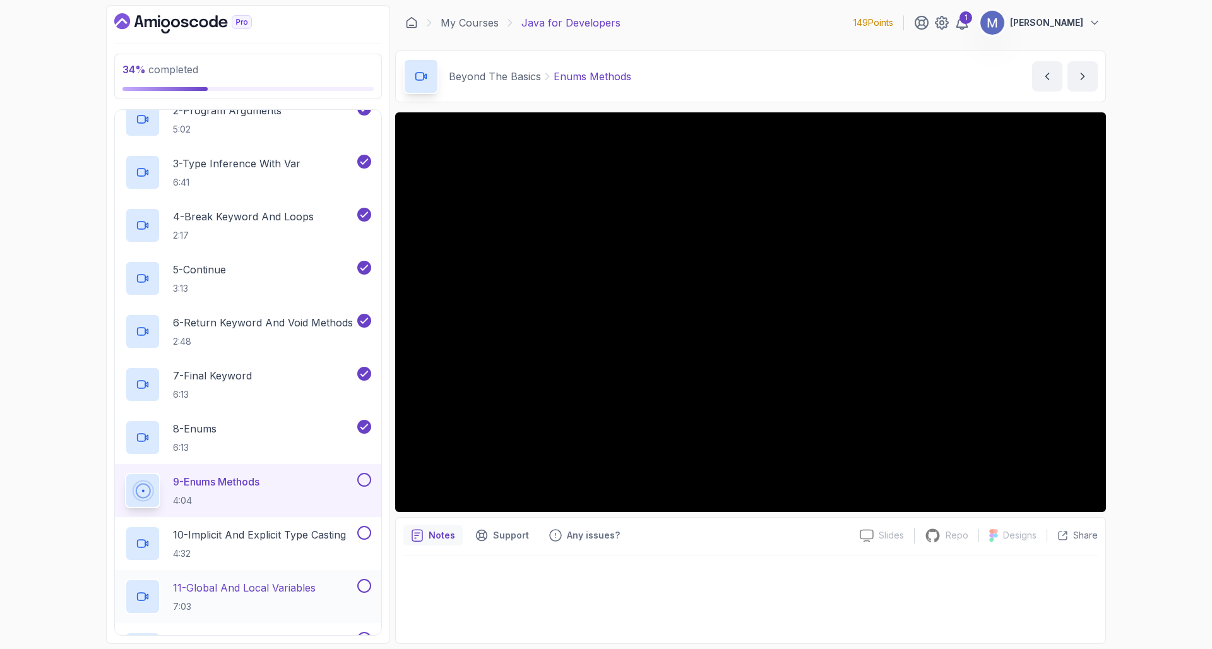
scroll to position [424, 0]
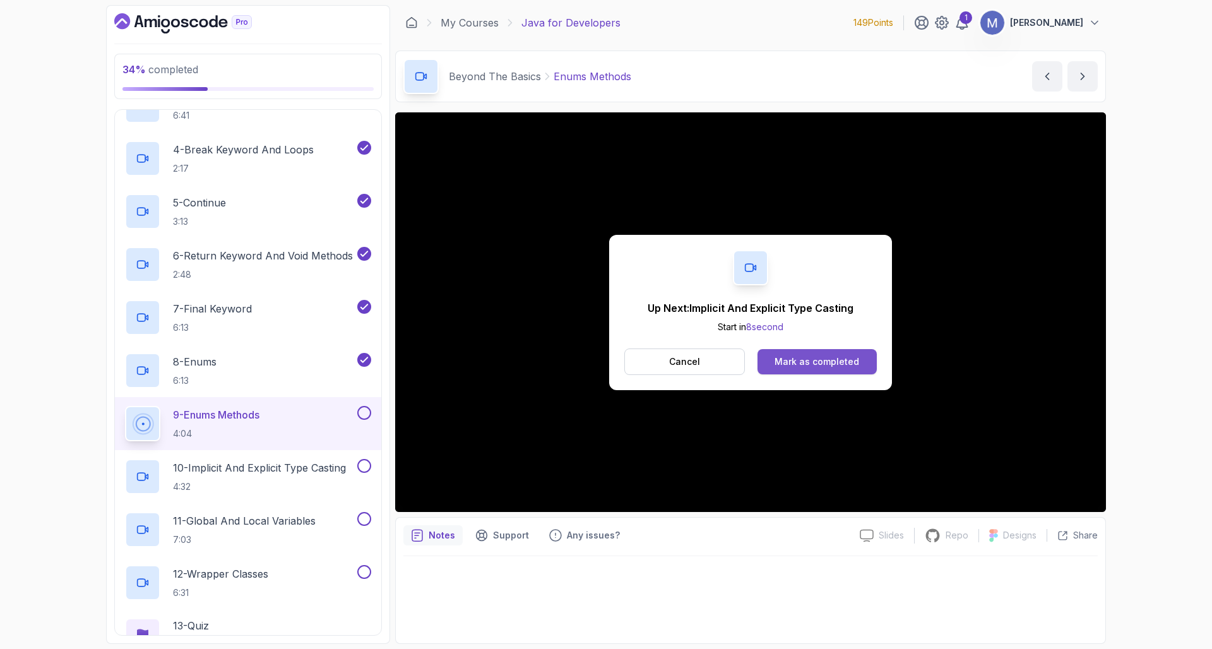
click at [846, 365] on div "Mark as completed" at bounding box center [817, 362] width 85 height 13
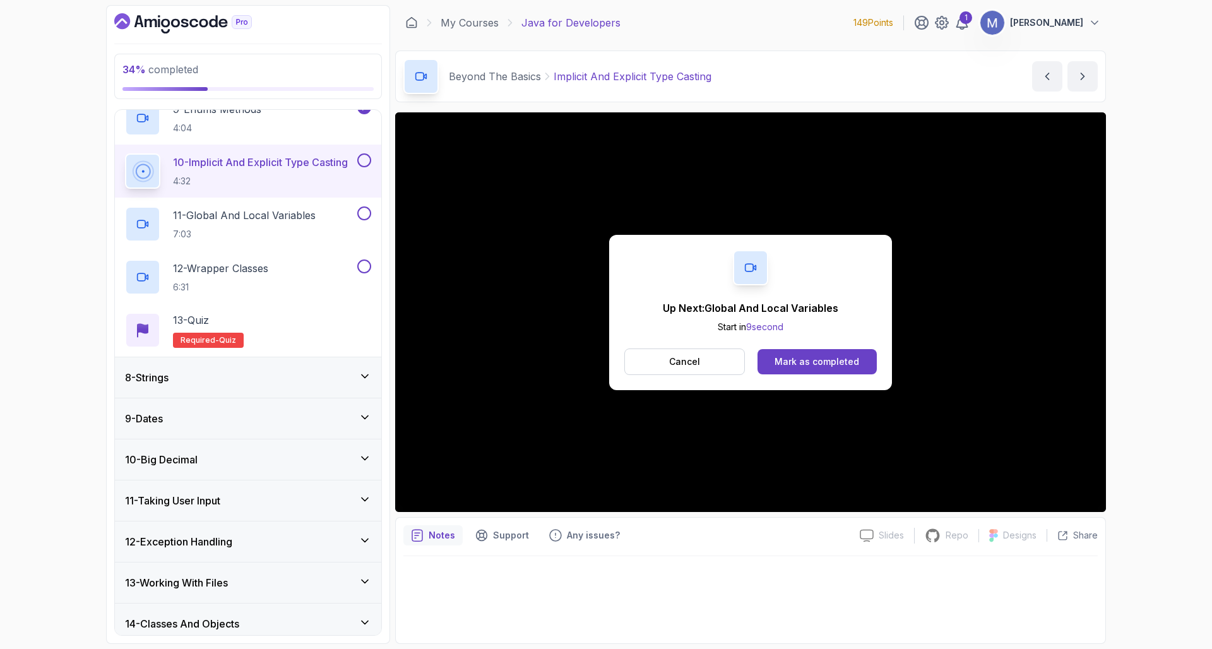
scroll to position [661, 0]
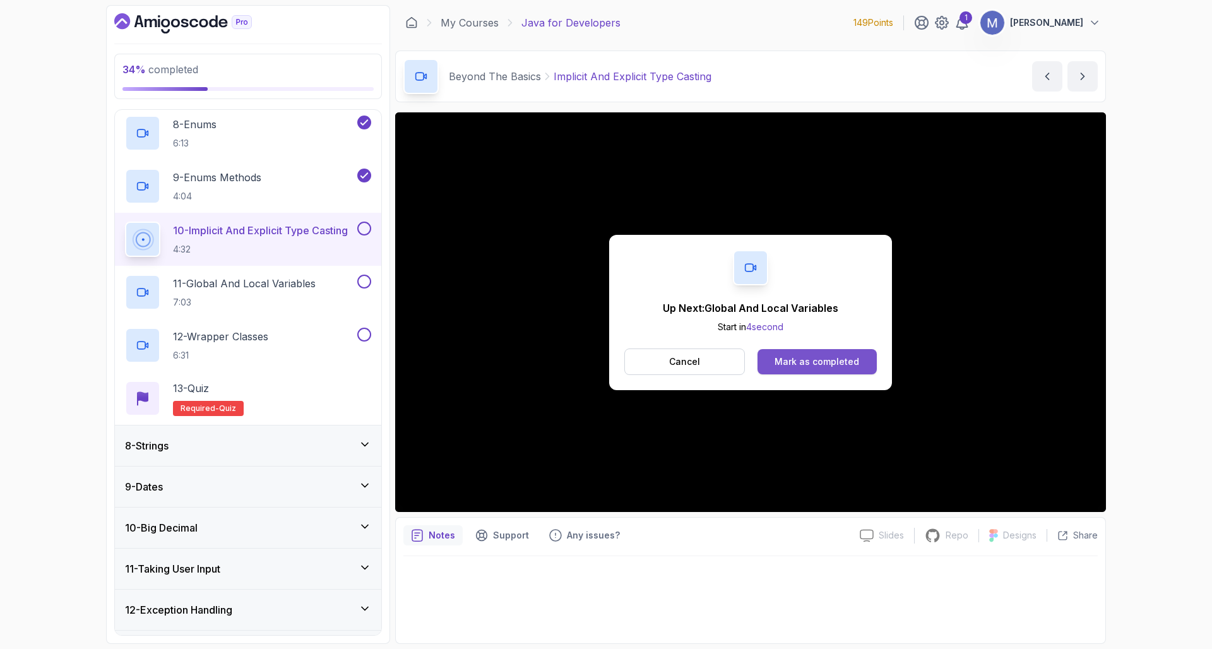
click at [815, 353] on button "Mark as completed" at bounding box center [817, 361] width 119 height 25
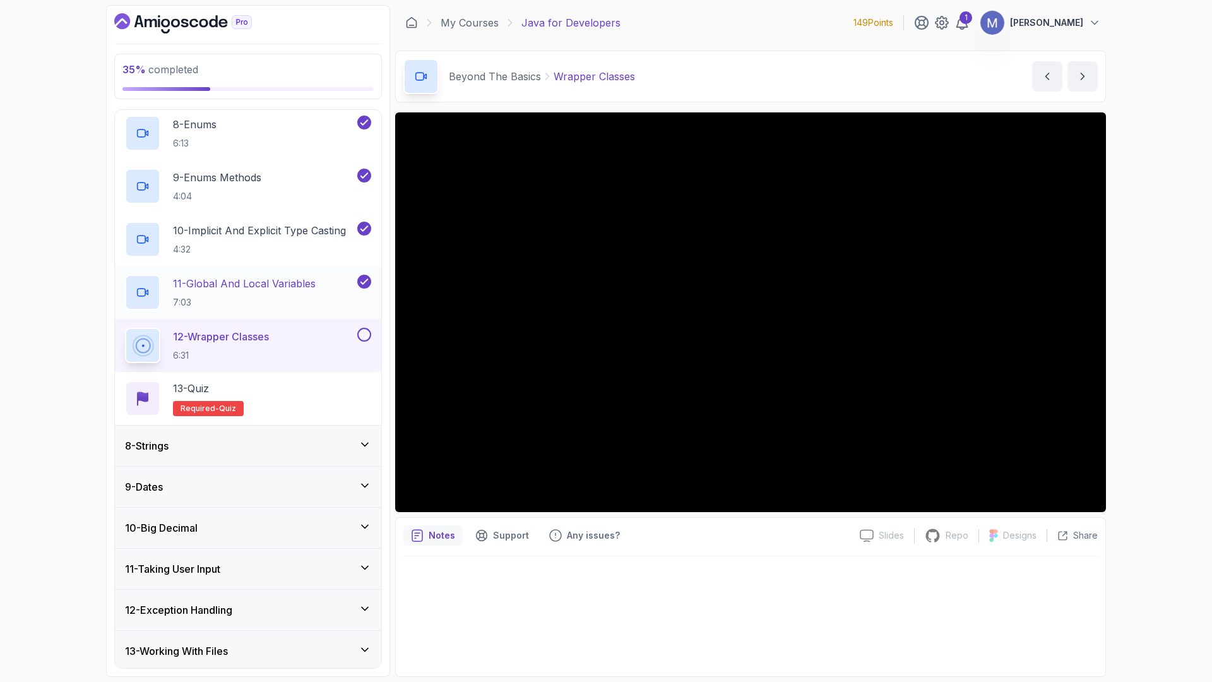
click at [300, 289] on p "11 - Global And Local Variables" at bounding box center [244, 283] width 143 height 15
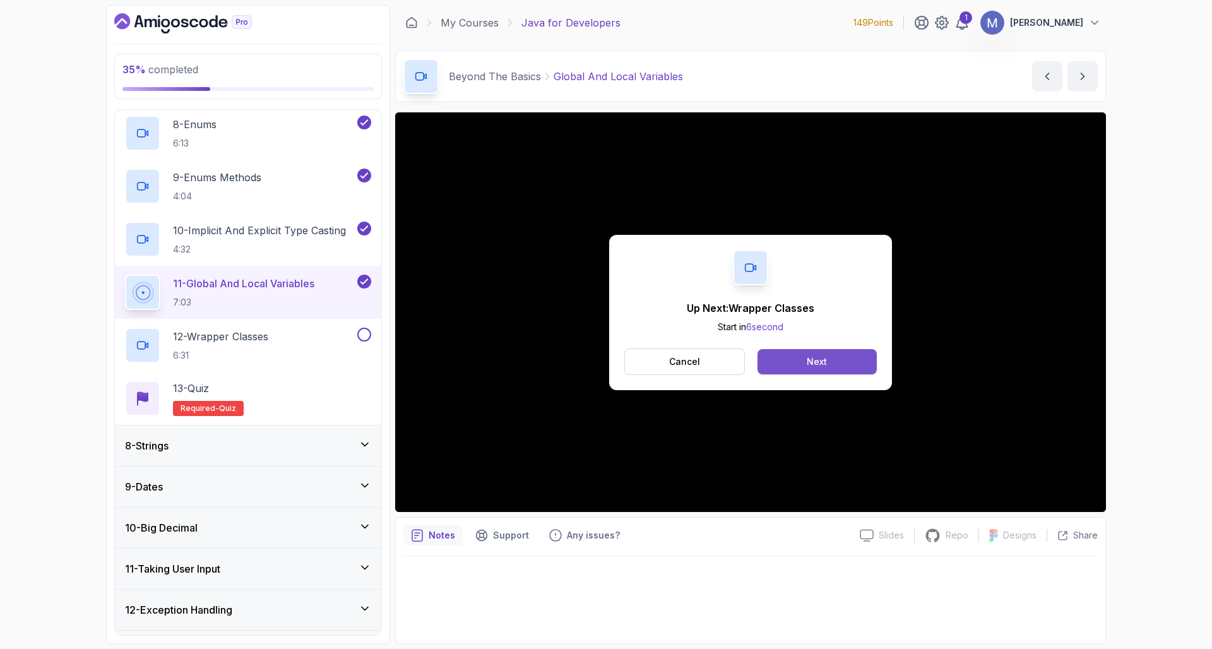
click at [825, 358] on div "Next" at bounding box center [817, 362] width 20 height 13
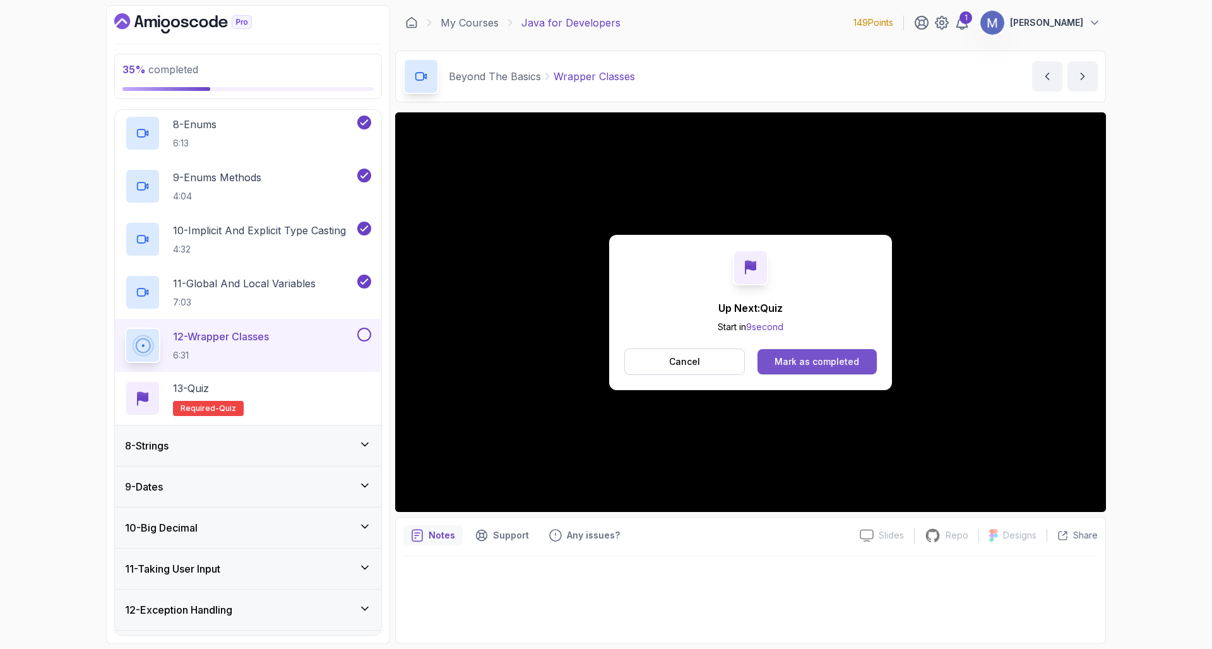
click at [833, 359] on div "Mark as completed" at bounding box center [817, 362] width 85 height 13
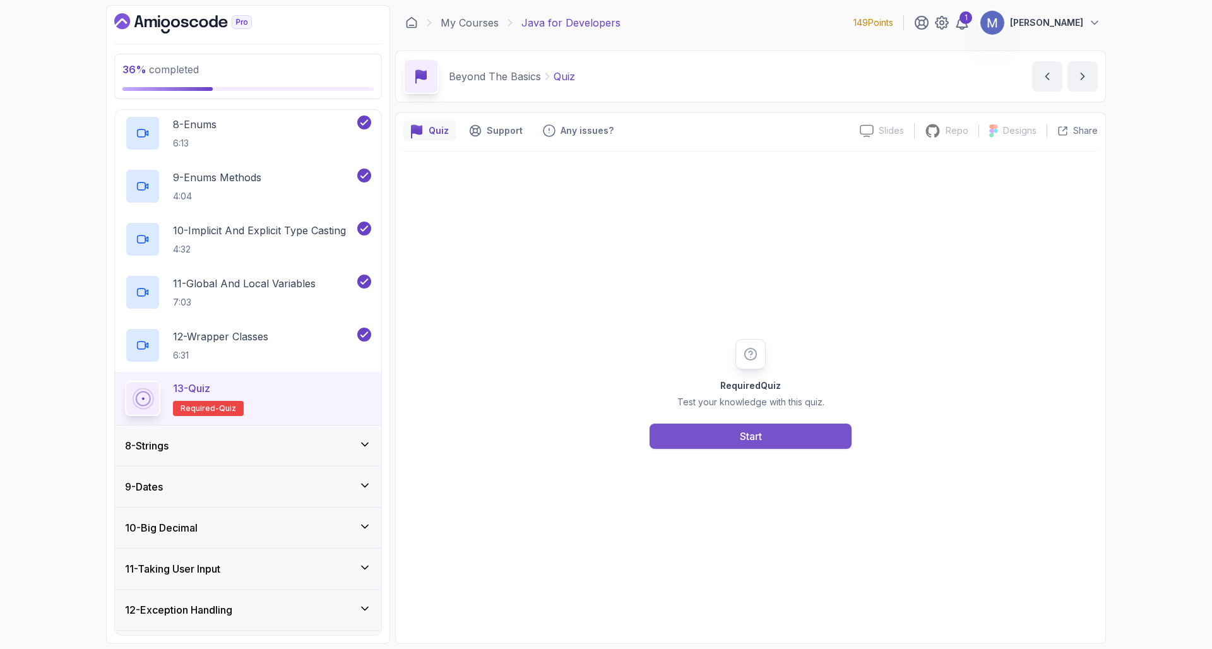
click at [803, 430] on button "Start" at bounding box center [751, 436] width 202 height 25
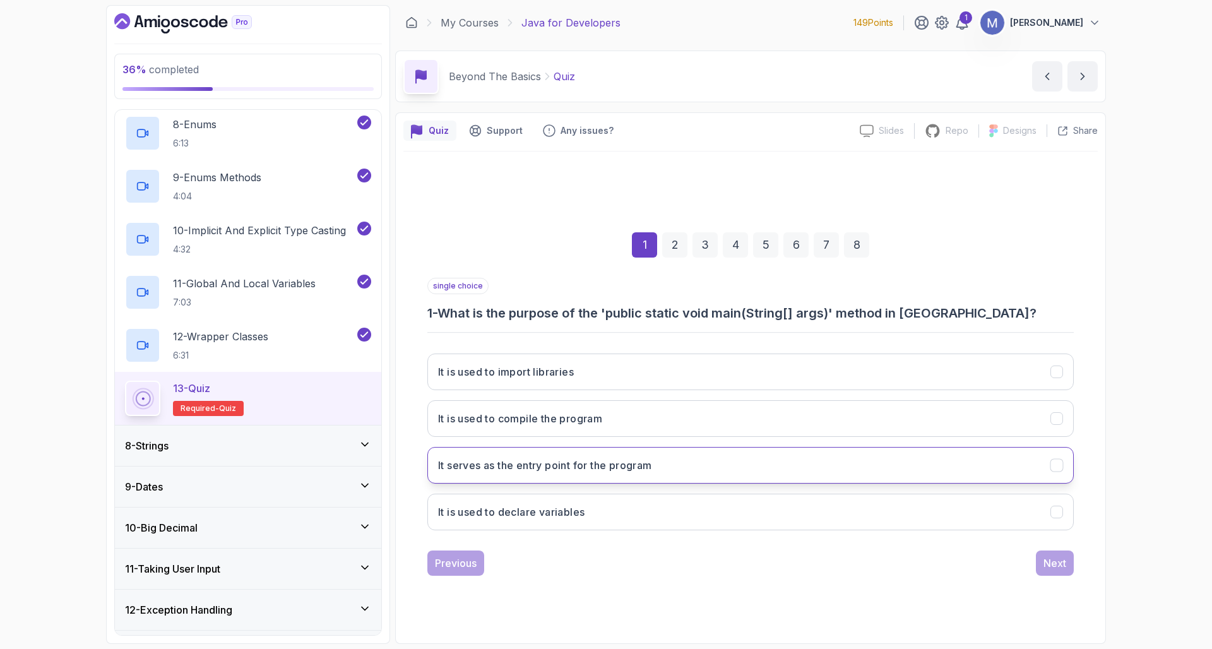
drag, startPoint x: 546, startPoint y: 455, endPoint x: 571, endPoint y: 462, distance: 26.2
click at [546, 455] on button "It serves as the entry point for the program" at bounding box center [751, 465] width 647 height 37
click at [1046, 556] on div "Next" at bounding box center [1055, 563] width 23 height 15
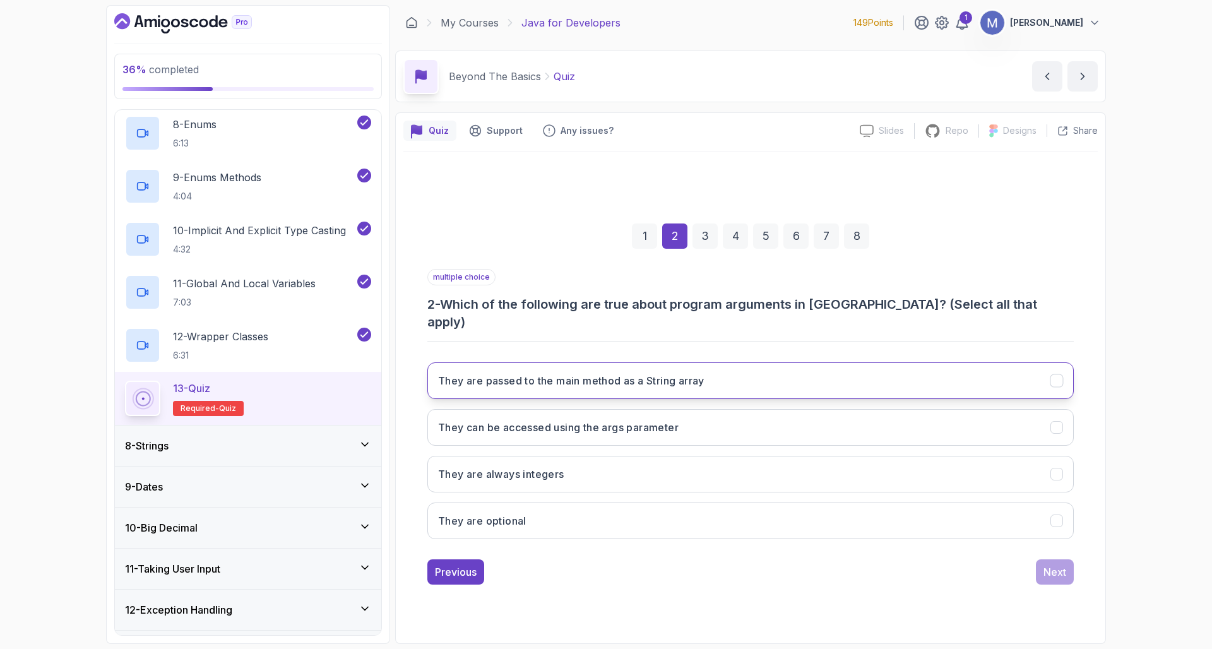
click at [510, 382] on button "They are passed to the main method as a String array" at bounding box center [751, 380] width 647 height 37
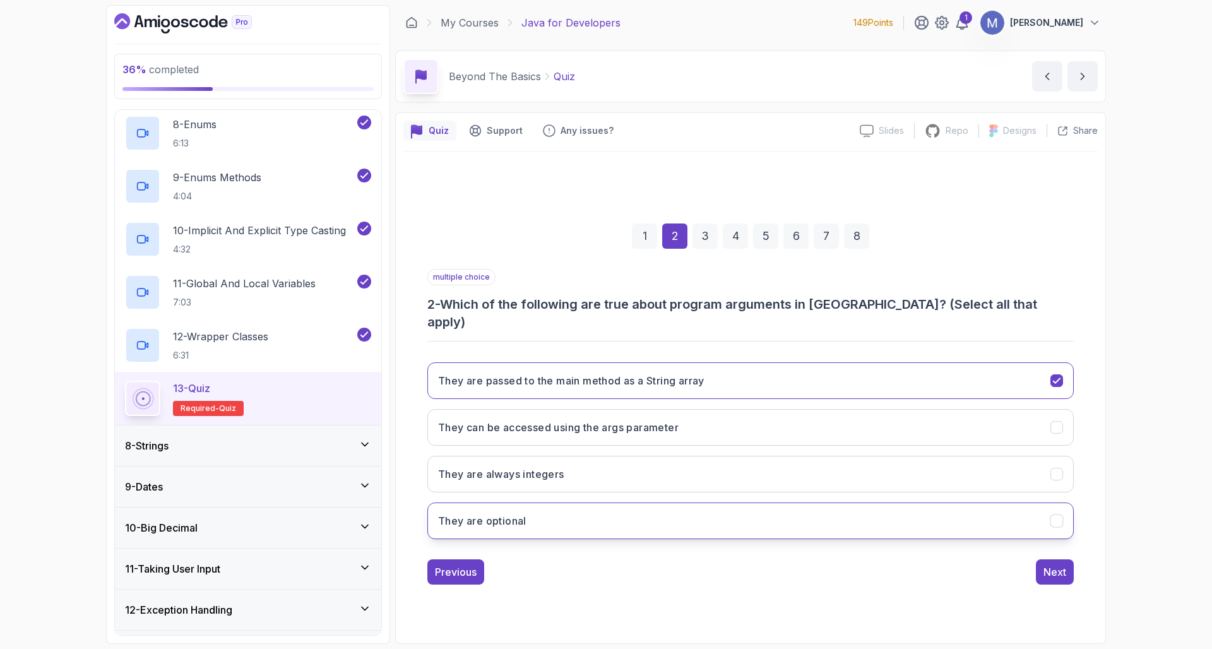
click at [490, 515] on h3 "They are optional" at bounding box center [482, 520] width 88 height 15
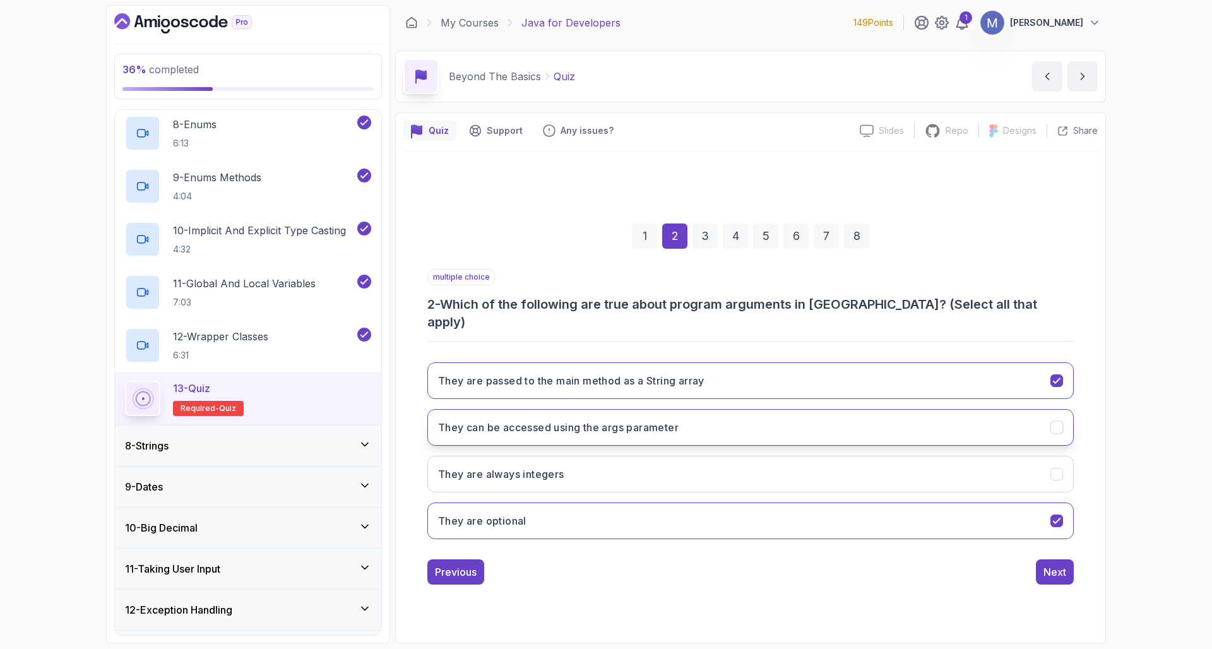
click at [508, 428] on button "They can be accessed using the args parameter" at bounding box center [751, 427] width 647 height 37
click at [1064, 565] on div "Next" at bounding box center [1055, 572] width 23 height 15
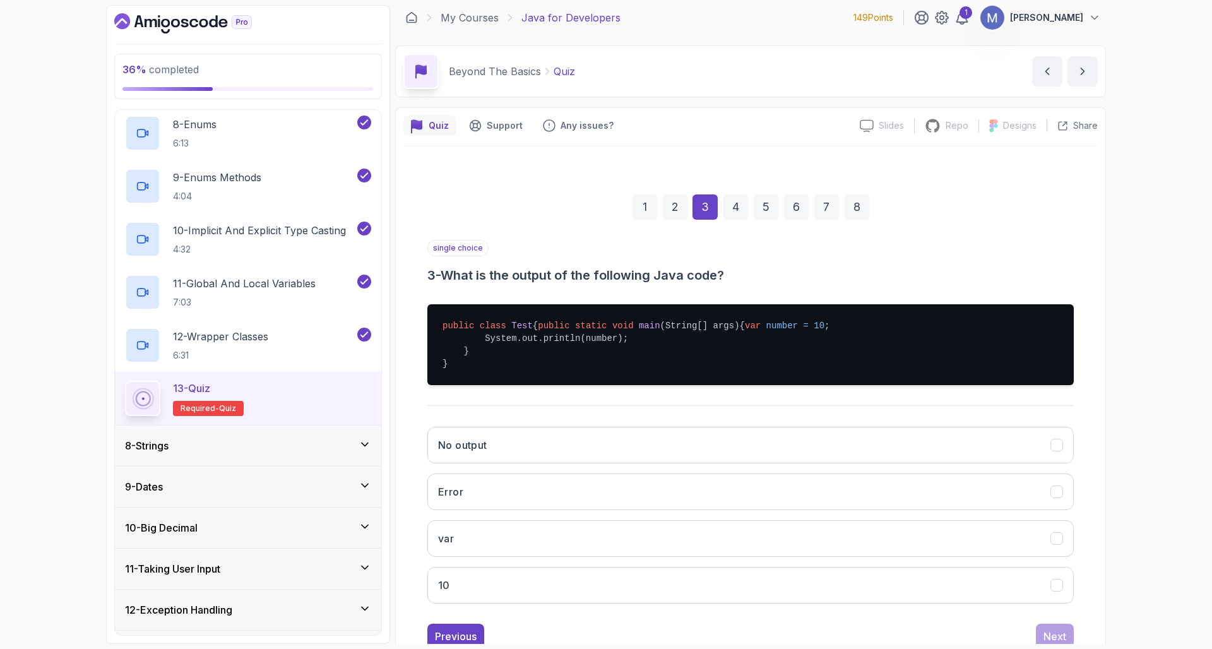
scroll to position [8, 0]
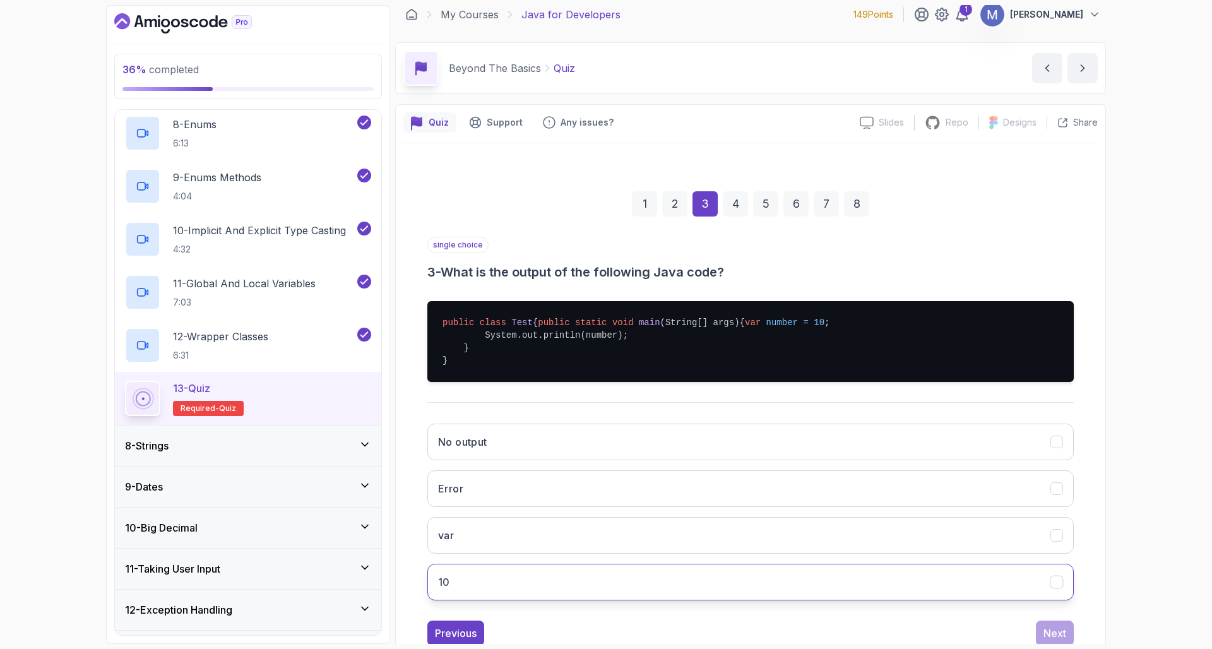
click at [506, 601] on button "10" at bounding box center [751, 582] width 647 height 37
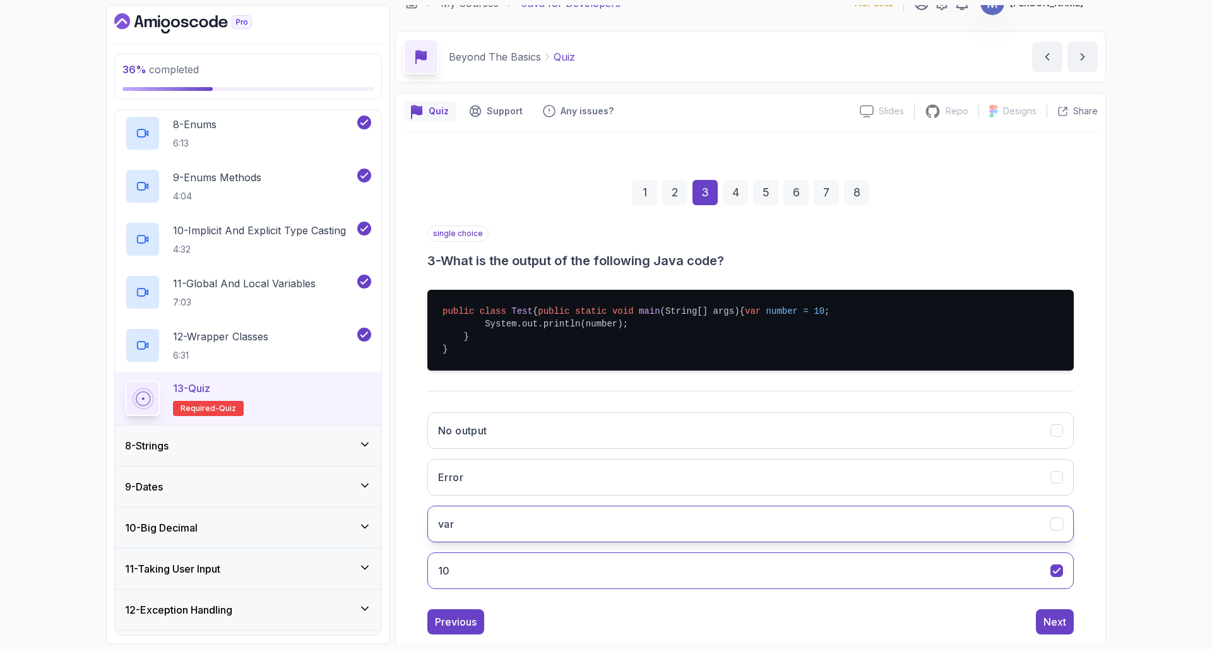
scroll to position [71, 0]
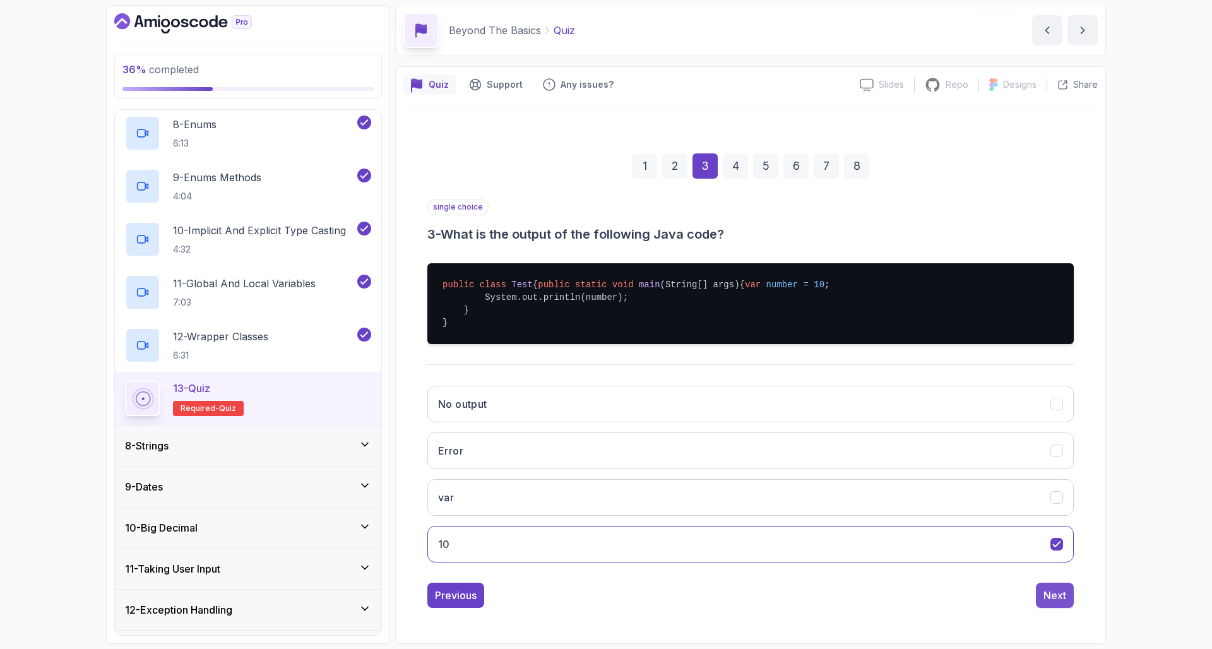
click at [1060, 589] on div "Next" at bounding box center [1055, 595] width 23 height 15
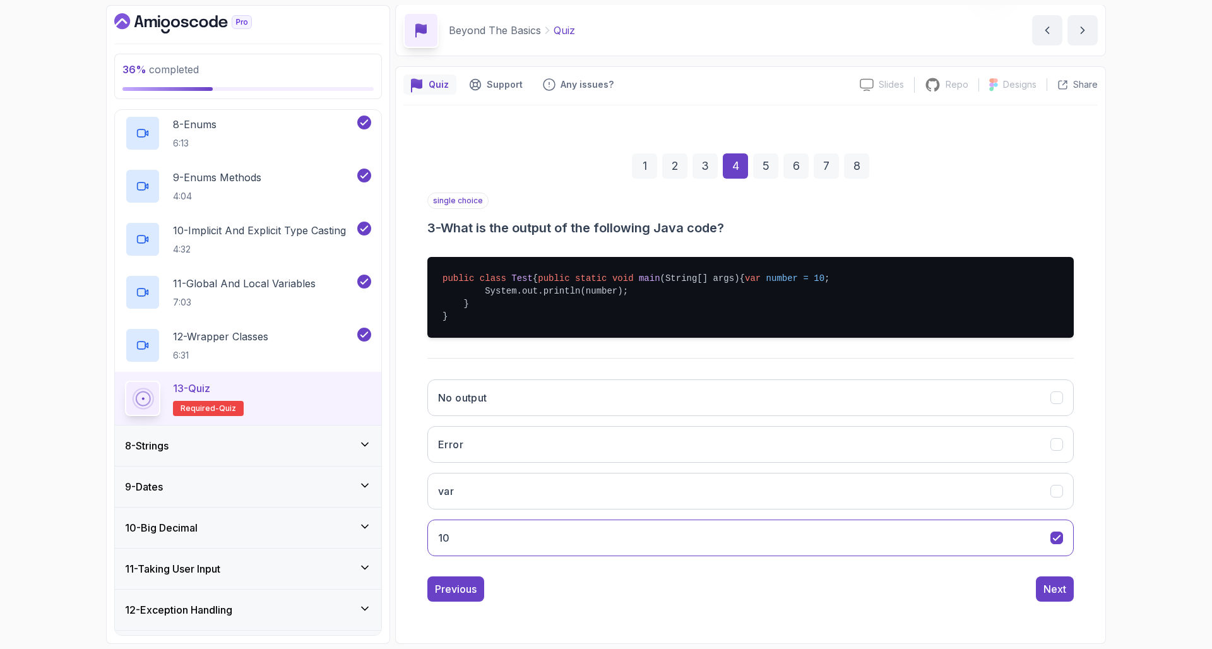
scroll to position [0, 0]
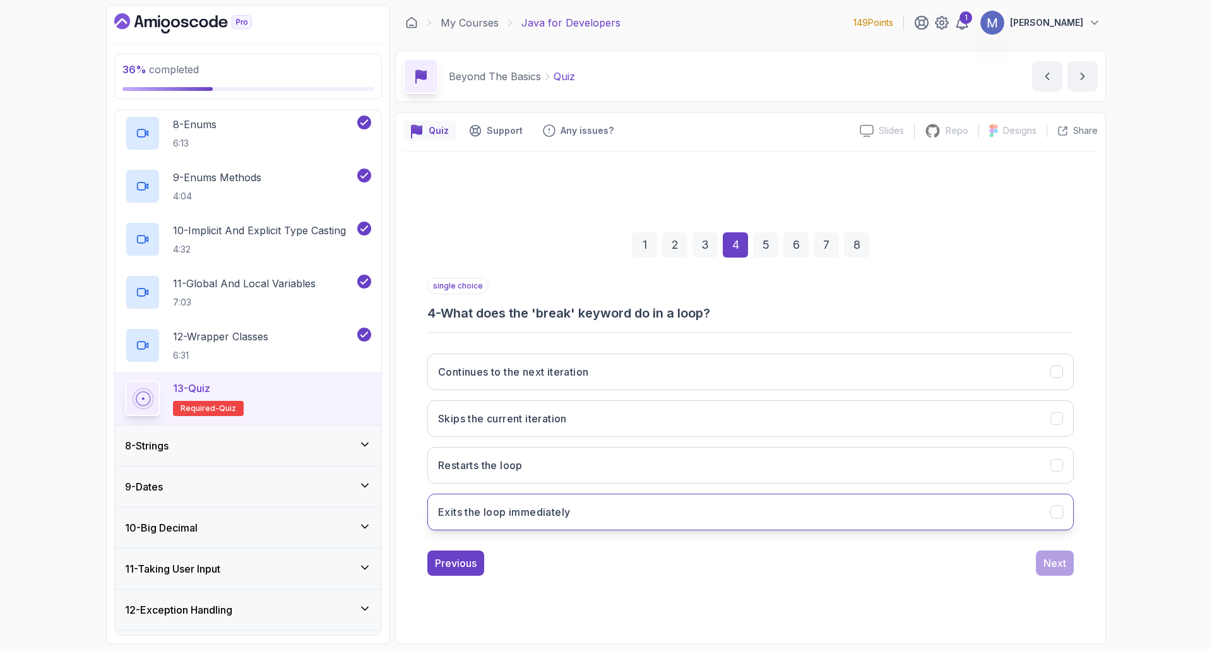
click at [587, 510] on button "Exits the loop immediately" at bounding box center [751, 512] width 647 height 37
click at [1062, 559] on div "Next" at bounding box center [1055, 563] width 23 height 15
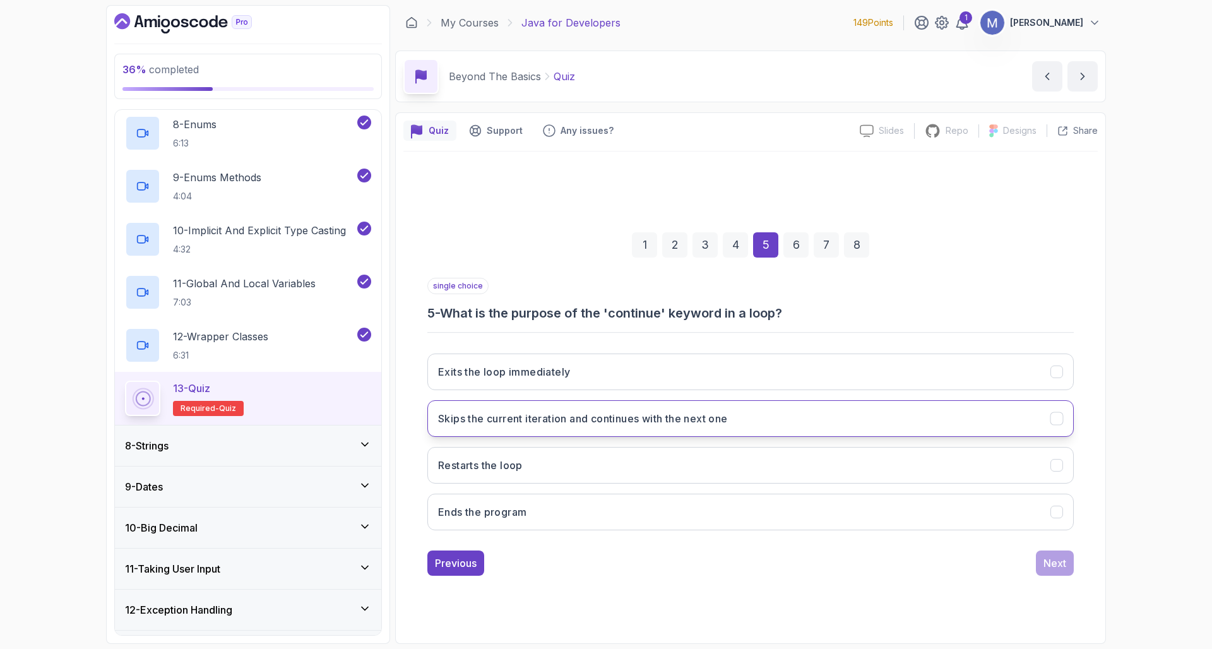
click at [598, 427] on button "Skips the current iteration and continues with the next one" at bounding box center [751, 418] width 647 height 37
click at [1056, 551] on button "Next" at bounding box center [1055, 563] width 38 height 25
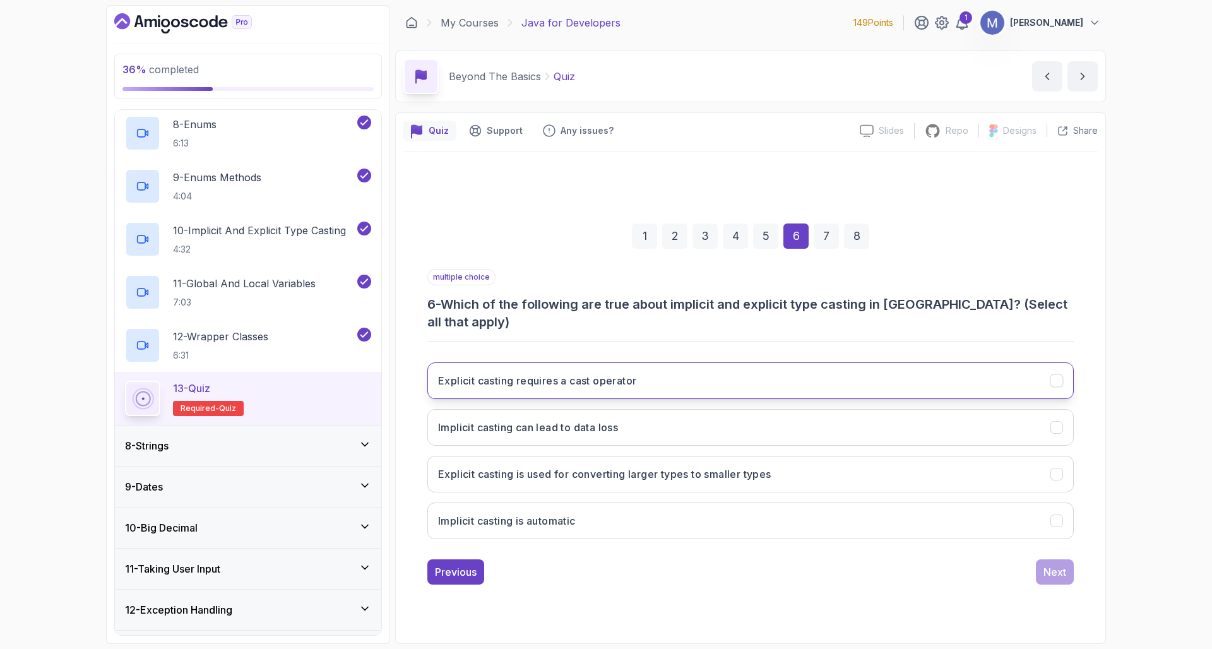
click at [513, 376] on h3 "Explicit casting requires a cast operator" at bounding box center [537, 380] width 198 height 15
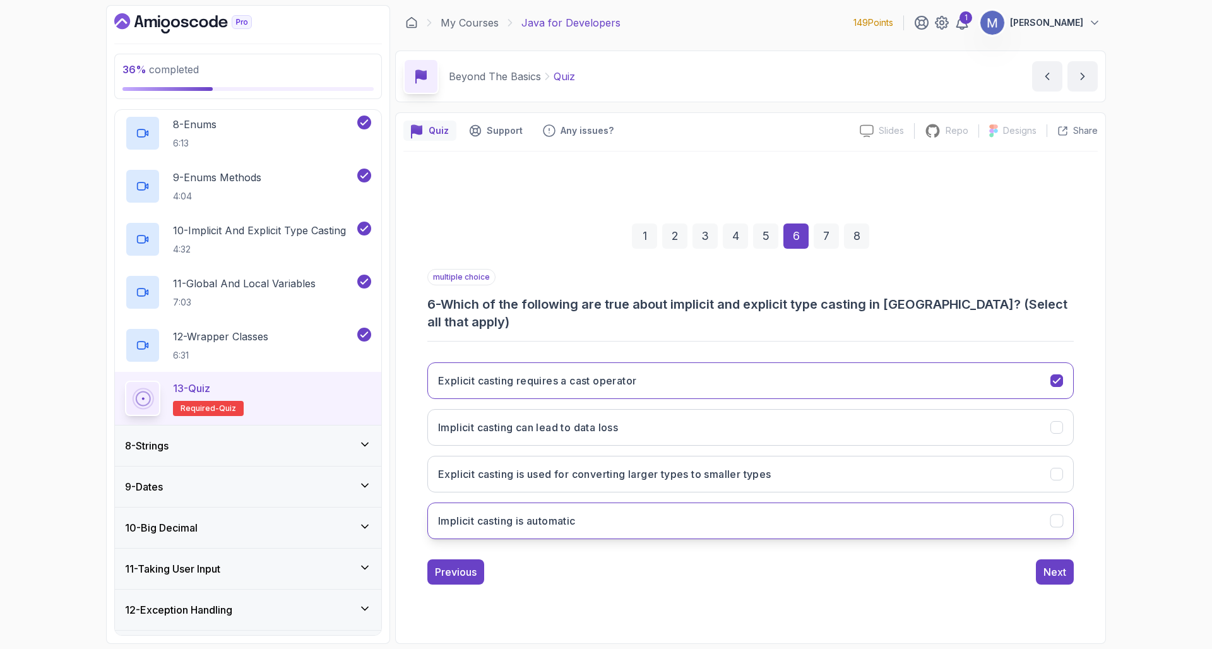
click at [715, 511] on button "Implicit casting is automatic" at bounding box center [751, 521] width 647 height 37
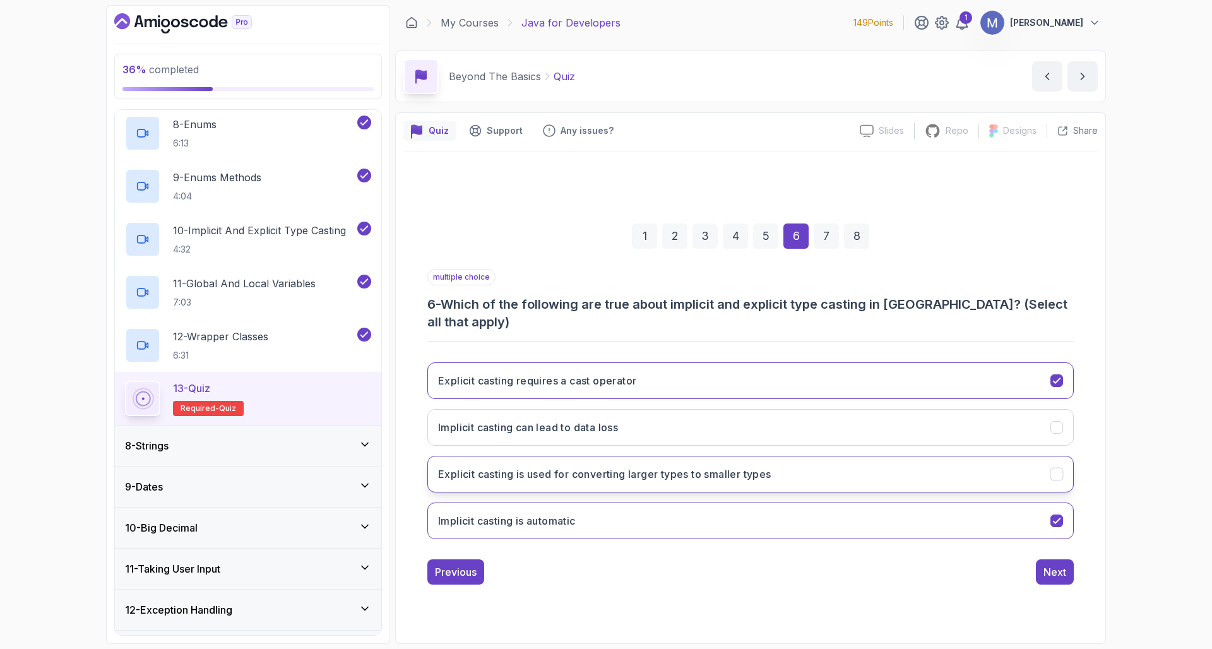
click at [695, 470] on h3 "Explicit casting is used for converting larger types to smaller types" at bounding box center [604, 474] width 333 height 15
click at [1058, 565] on div "Next" at bounding box center [1055, 572] width 23 height 15
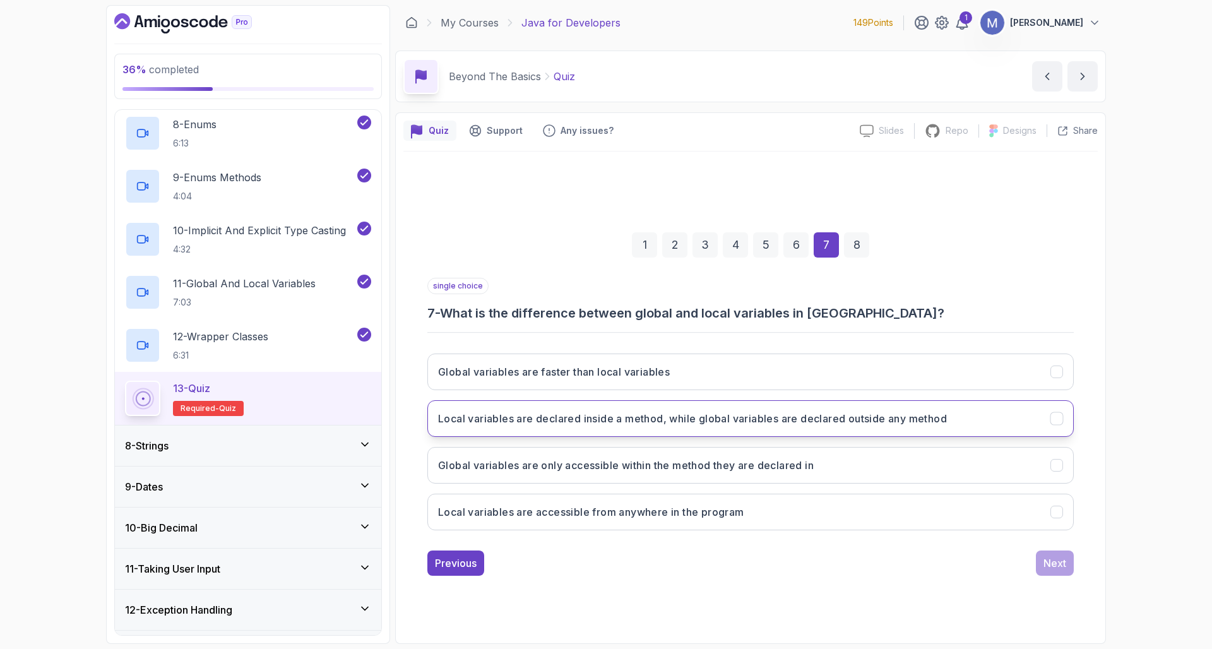
click at [524, 426] on button "Local variables are declared inside a method, while global variables are declar…" at bounding box center [751, 418] width 647 height 37
click at [1063, 570] on div "Next" at bounding box center [1055, 563] width 23 height 15
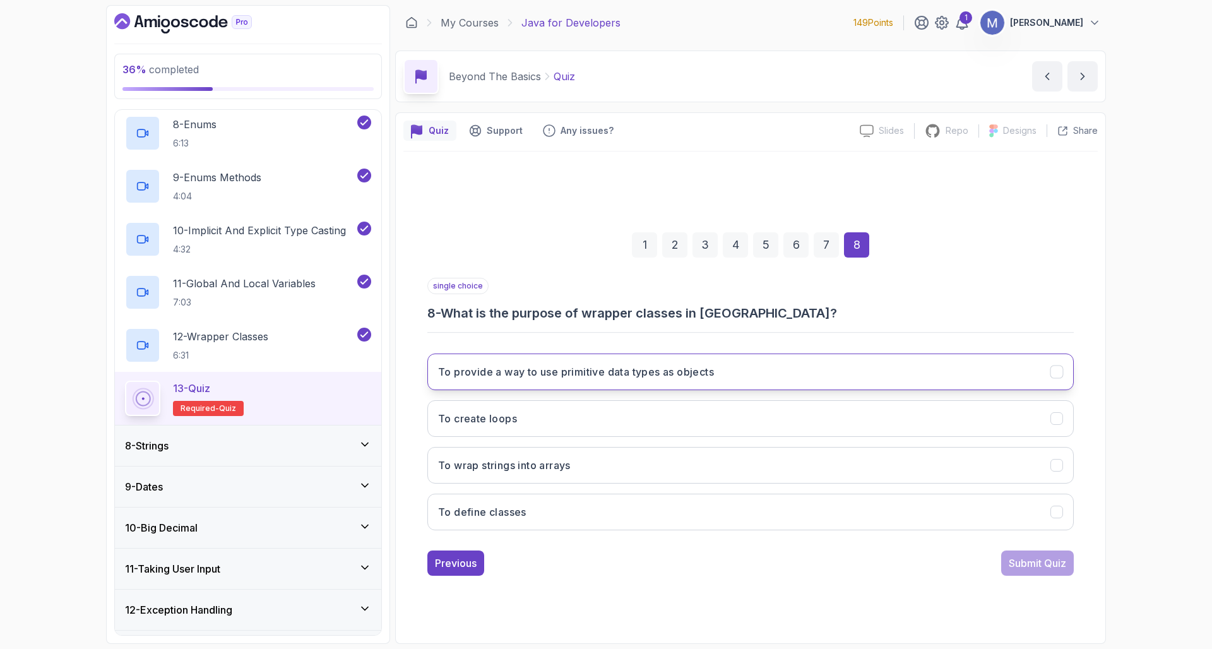
click at [520, 376] on h3 "To provide a way to use primitive data types as objects" at bounding box center [576, 371] width 276 height 15
click at [1047, 566] on div "Submit Quiz" at bounding box center [1037, 563] width 57 height 15
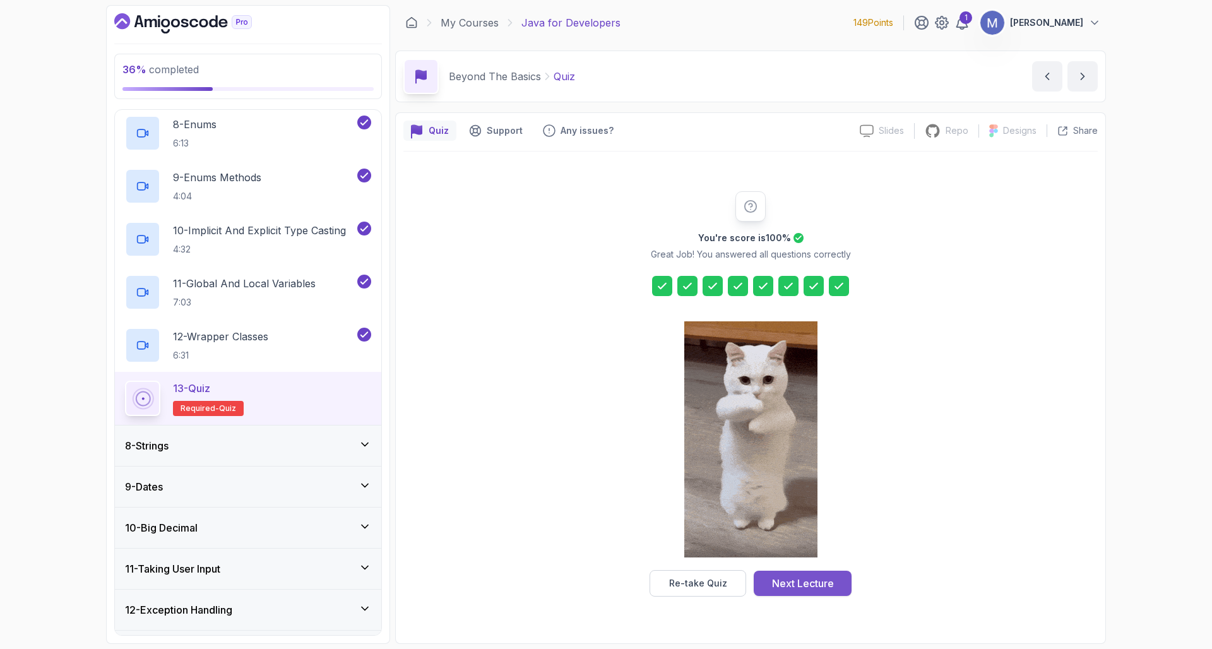
click at [801, 588] on div "Next Lecture" at bounding box center [803, 583] width 62 height 15
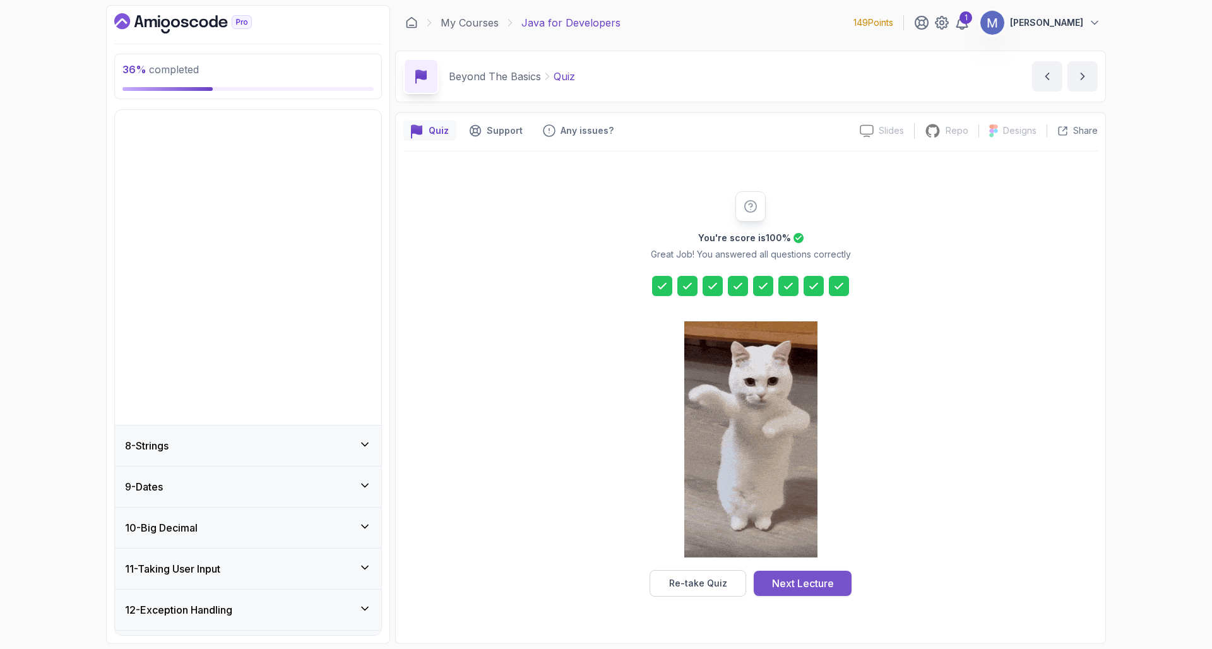
scroll to position [254, 0]
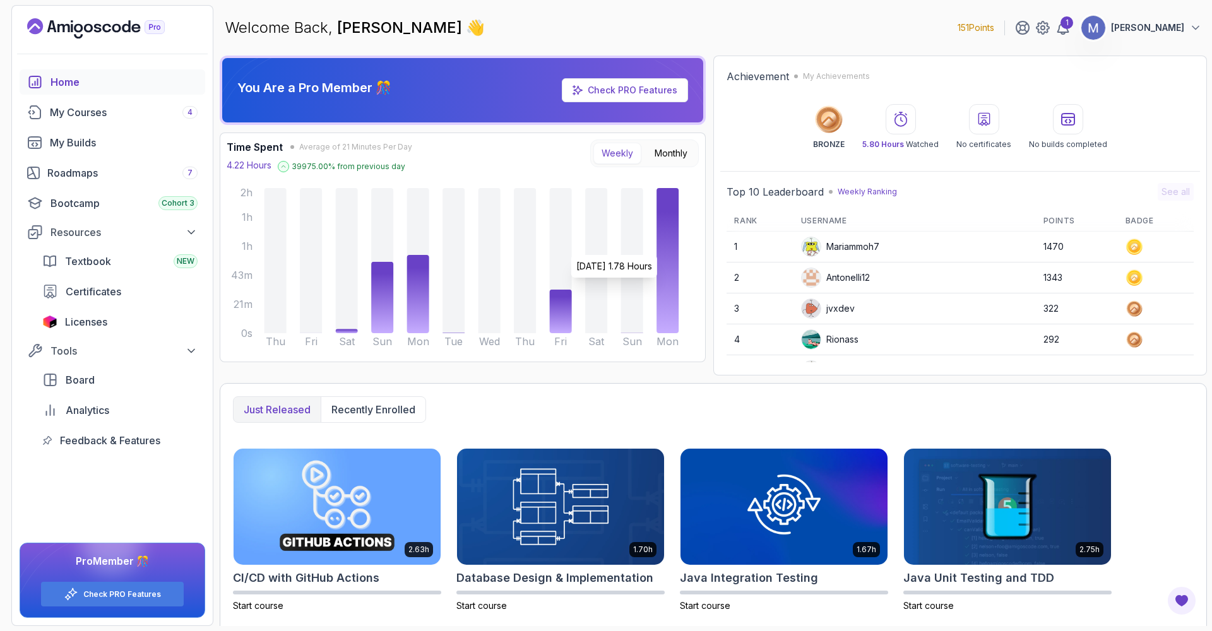
click at [665, 249] on icon at bounding box center [668, 260] width 22 height 145
click at [104, 119] on link "My Courses 4" at bounding box center [113, 112] width 186 height 25
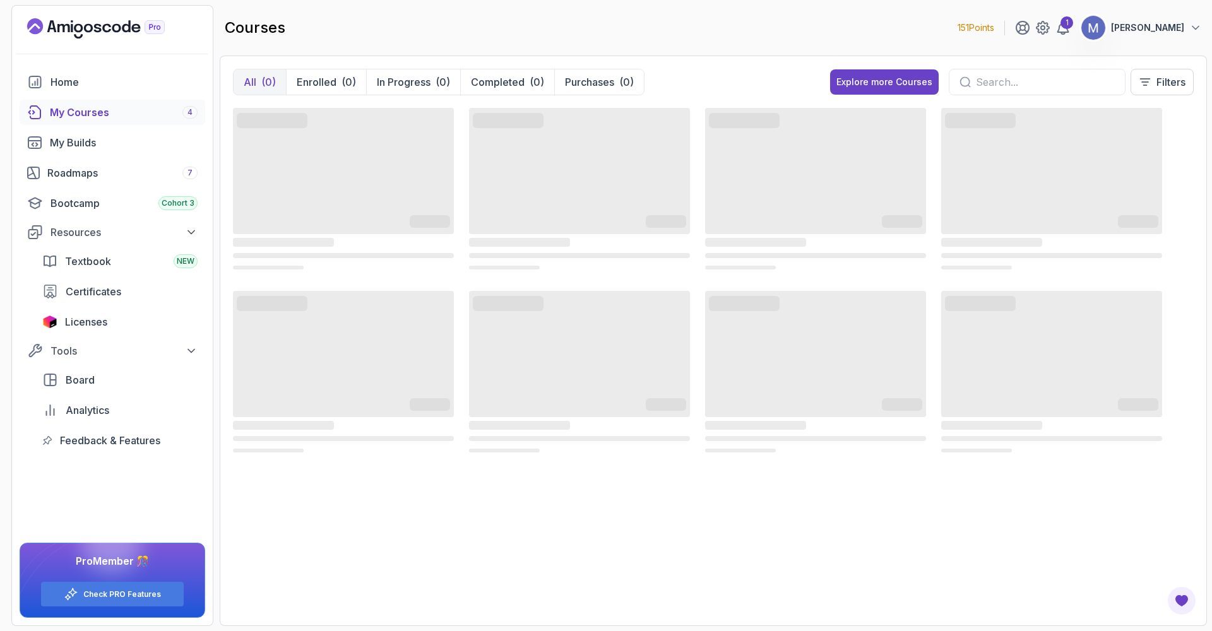
click at [1002, 75] on input "text" at bounding box center [1045, 82] width 139 height 15
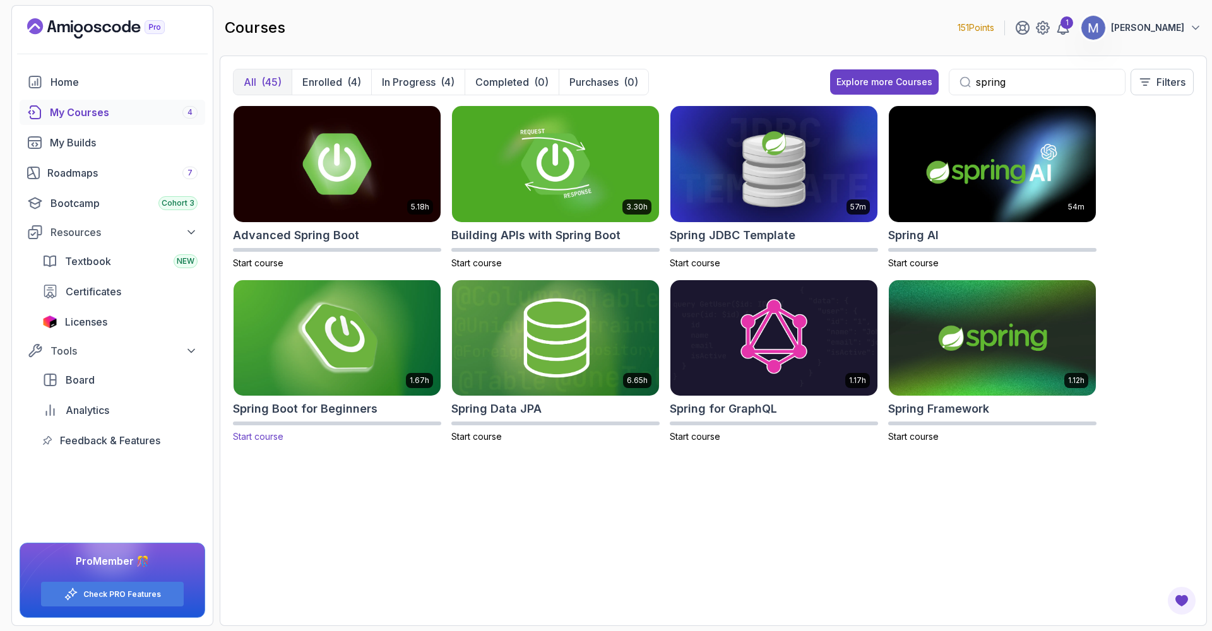
type input "spring"
click at [386, 338] on img at bounding box center [337, 338] width 217 height 122
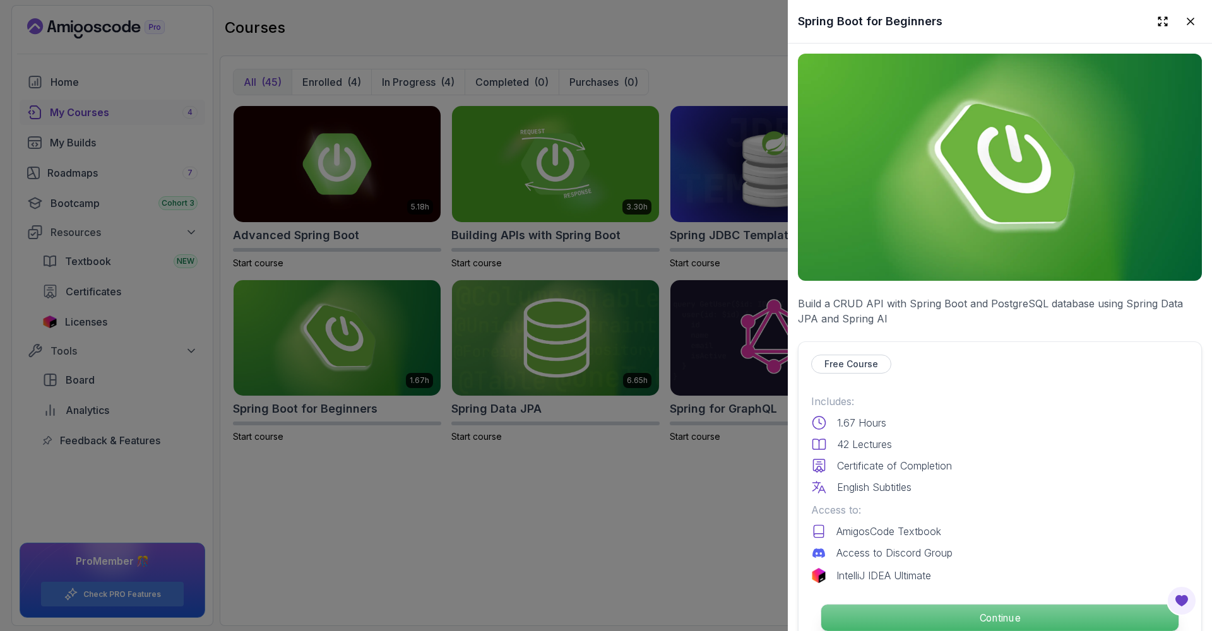
click at [903, 605] on p "Continue" at bounding box center [1000, 618] width 357 height 27
click at [918, 616] on p "Continue" at bounding box center [1000, 618] width 357 height 27
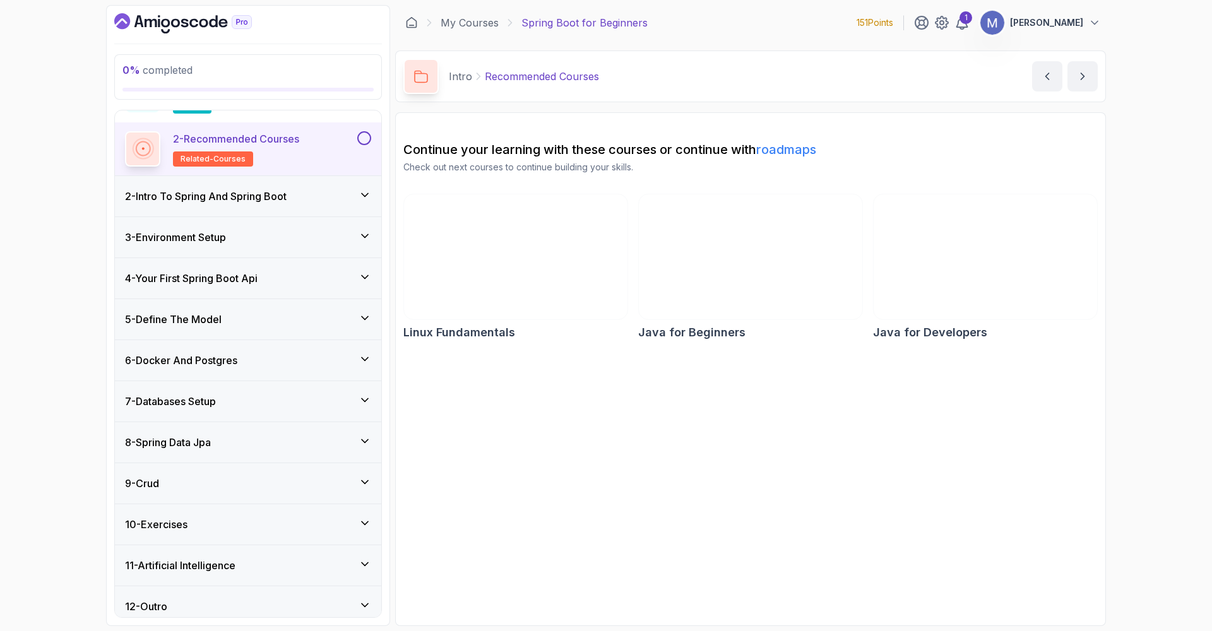
scroll to position [91, 0]
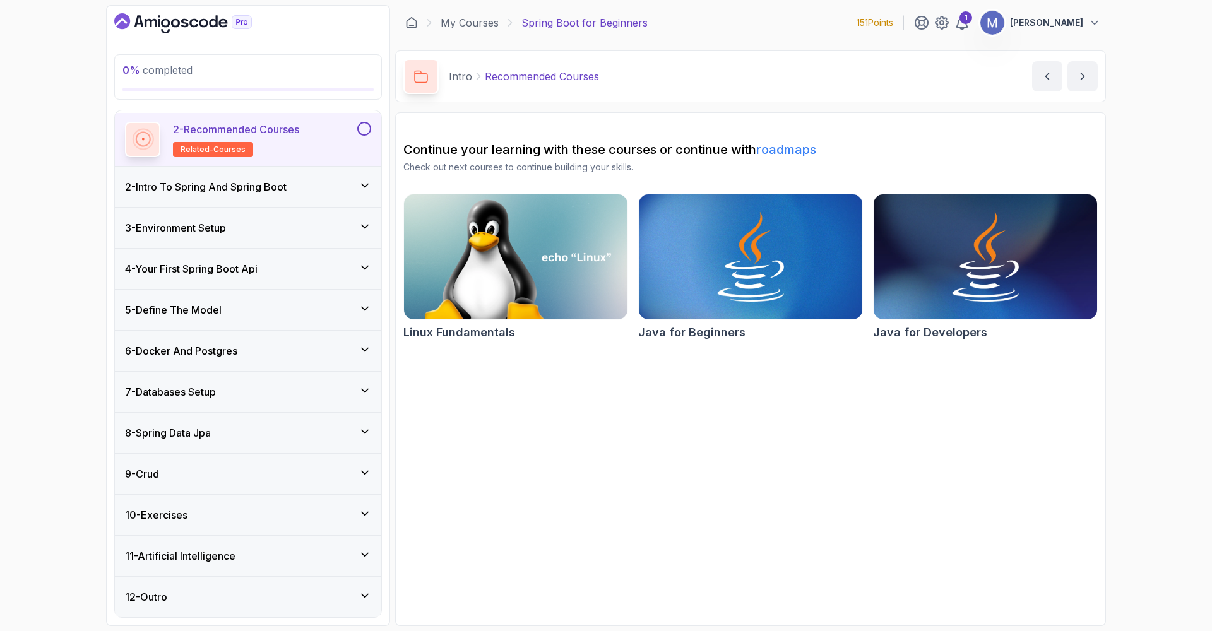
click at [328, 313] on div "5 - Define The Model" at bounding box center [248, 309] width 246 height 15
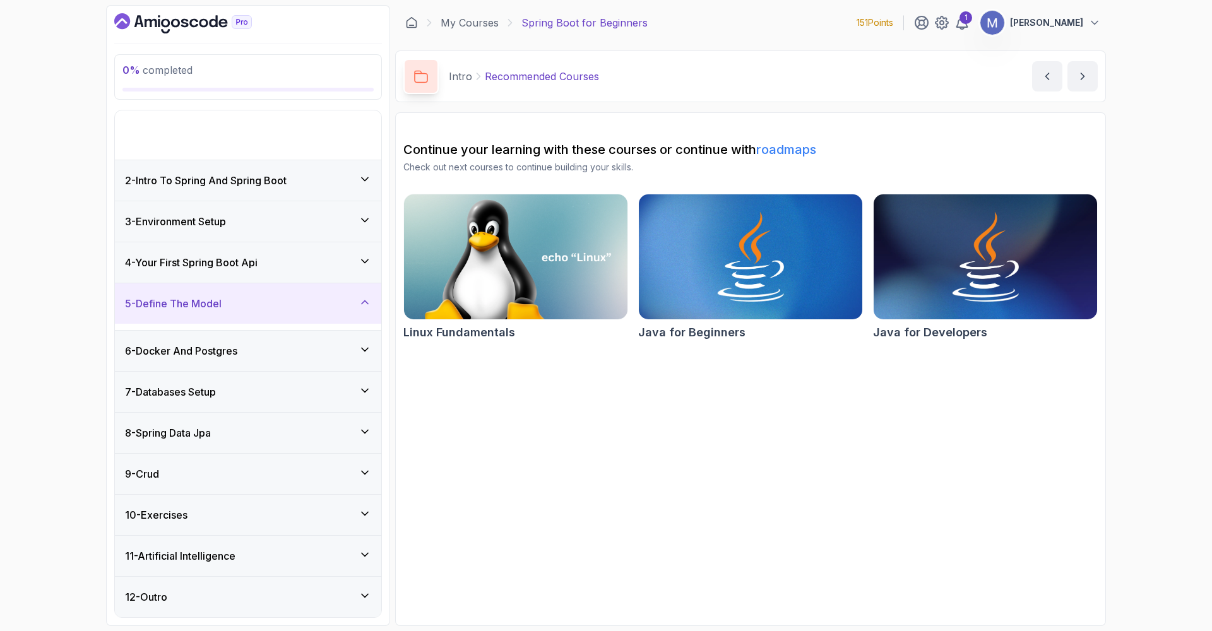
scroll to position [0, 0]
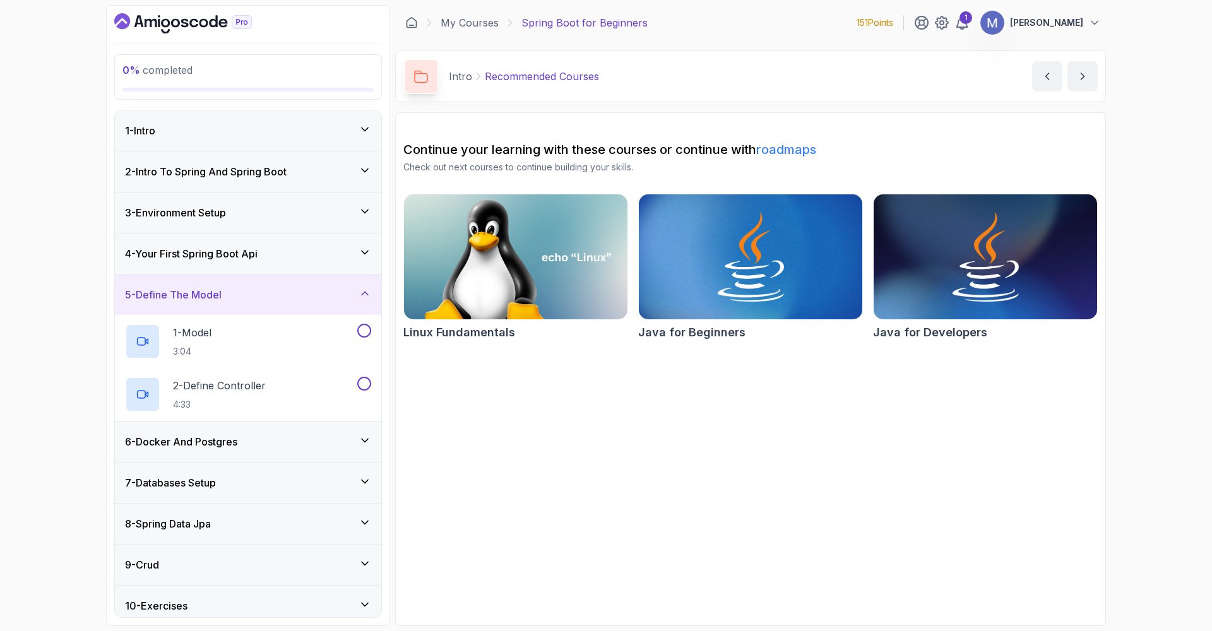
click at [330, 295] on div "5 - Define The Model" at bounding box center [248, 294] width 246 height 15
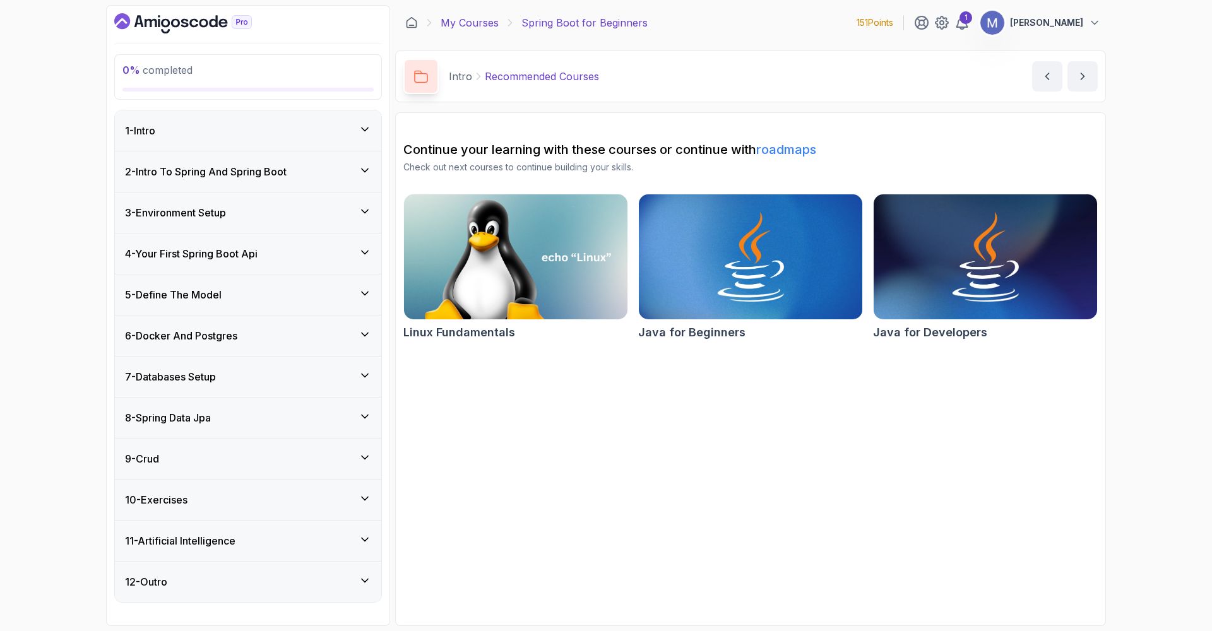
click at [478, 19] on link "My Courses" at bounding box center [470, 22] width 58 height 15
